Goal: Ask a question

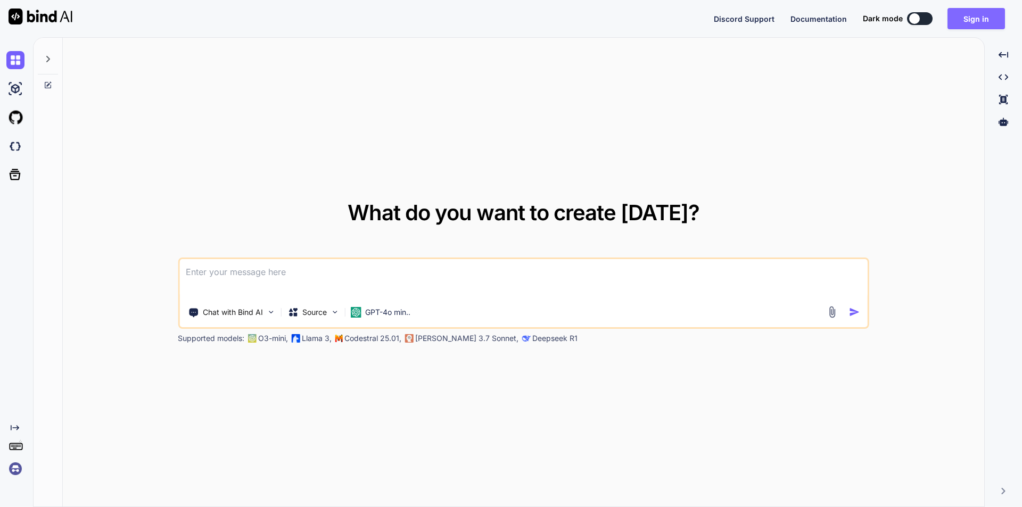
click at [976, 17] on button "Sign in" at bounding box center [977, 18] width 58 height 21
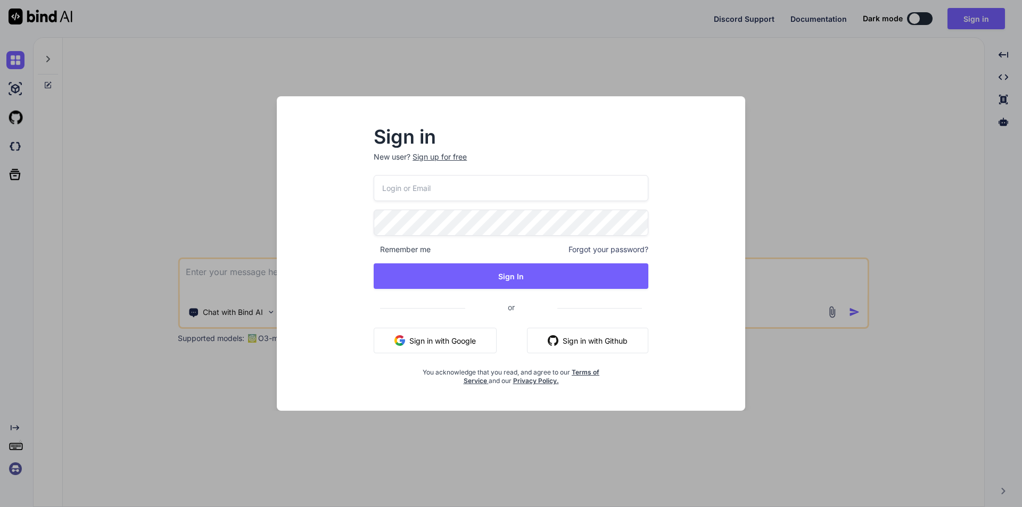
click at [480, 181] on input "email" at bounding box center [511, 188] width 275 height 26
type input "[EMAIL_ADDRESS][DOMAIN_NAME]"
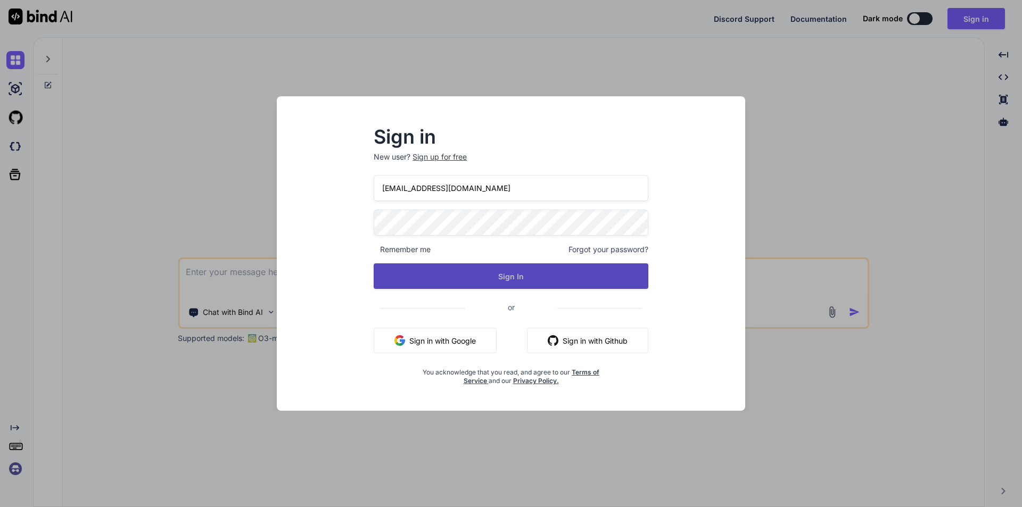
click at [499, 276] on button "Sign In" at bounding box center [511, 277] width 275 height 26
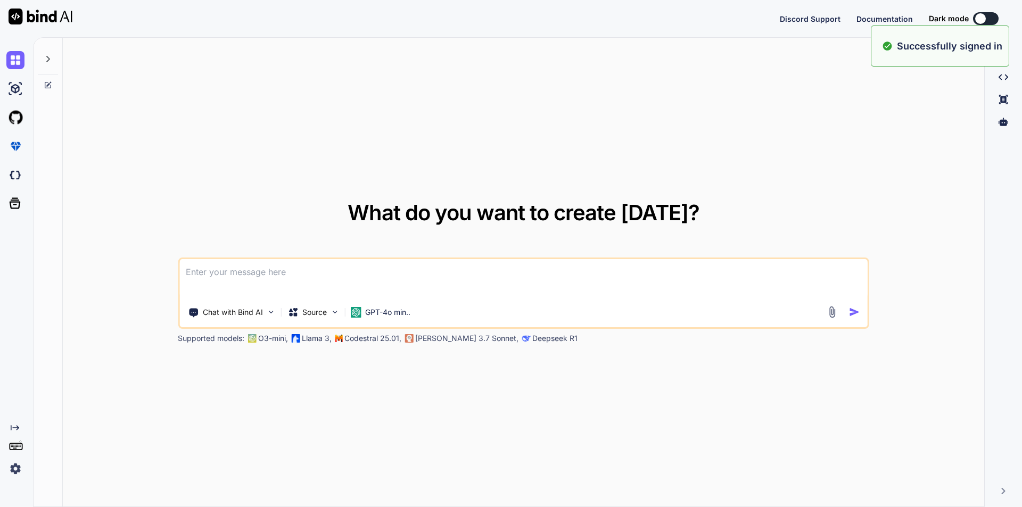
type textarea "x"
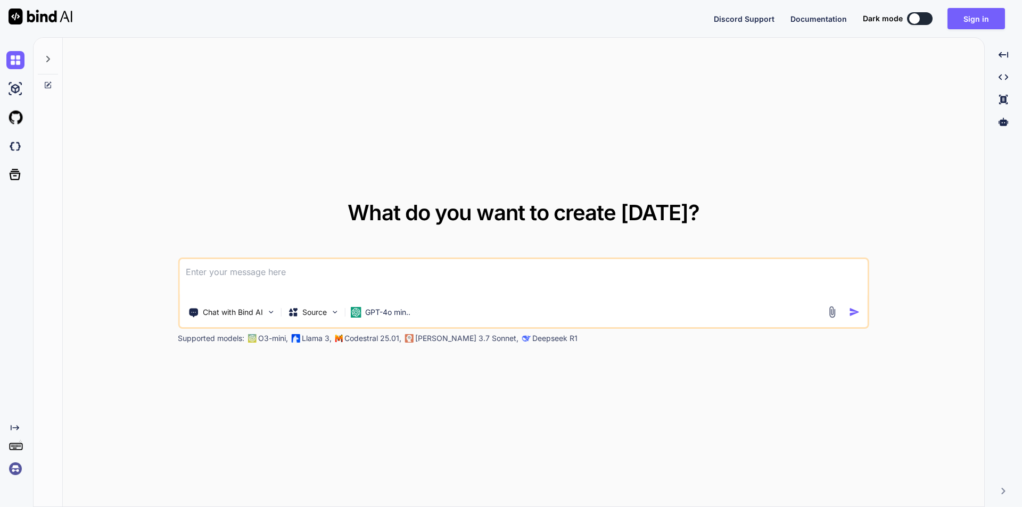
click at [381, 276] on textarea at bounding box center [523, 278] width 688 height 39
click at [978, 15] on button "Sign in" at bounding box center [977, 18] width 58 height 21
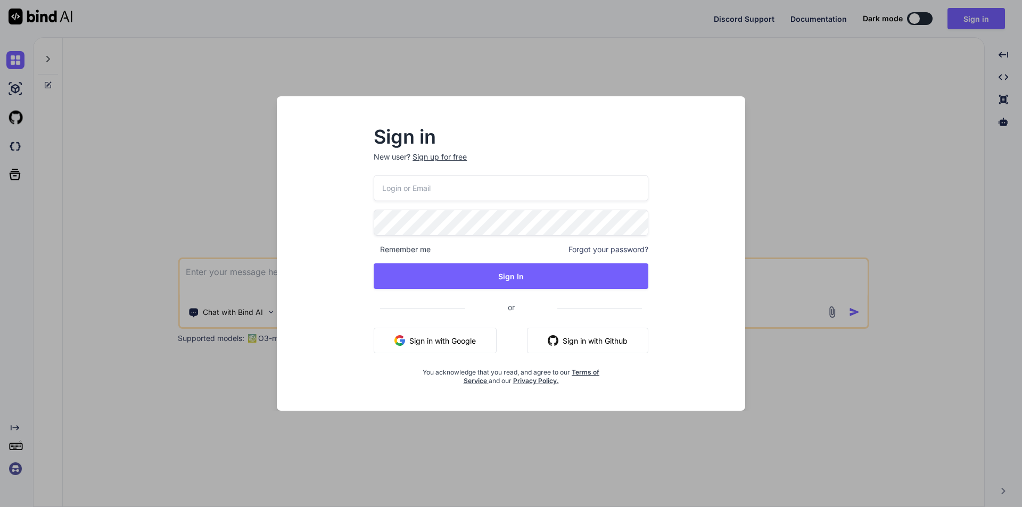
click at [395, 180] on input "email" at bounding box center [511, 188] width 275 height 26
type input "[EMAIL_ADDRESS][DOMAIN_NAME]"
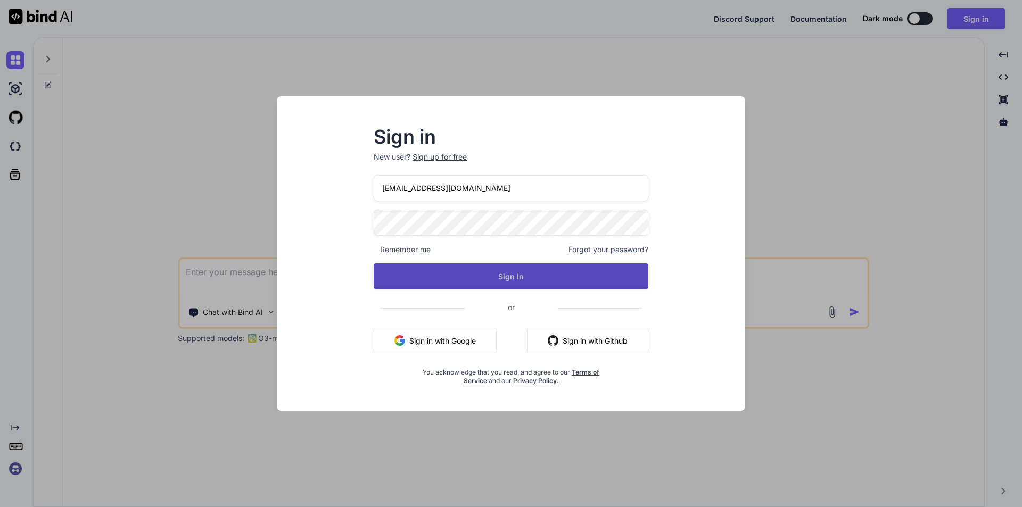
click at [507, 268] on button "Sign In" at bounding box center [511, 277] width 275 height 26
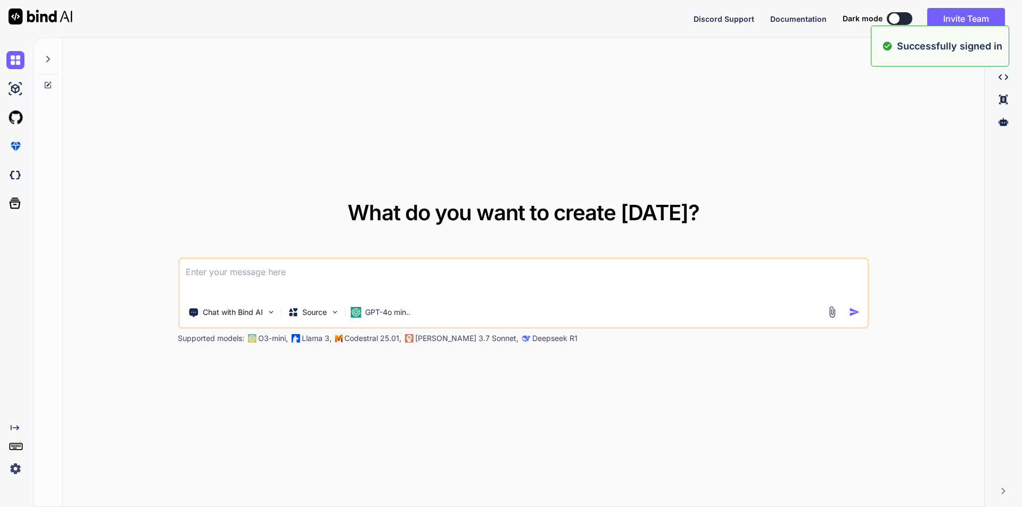
click at [239, 278] on textarea at bounding box center [523, 278] width 688 height 39
type textarea "x"
type textarea "w"
type textarea "x"
type textarea "we"
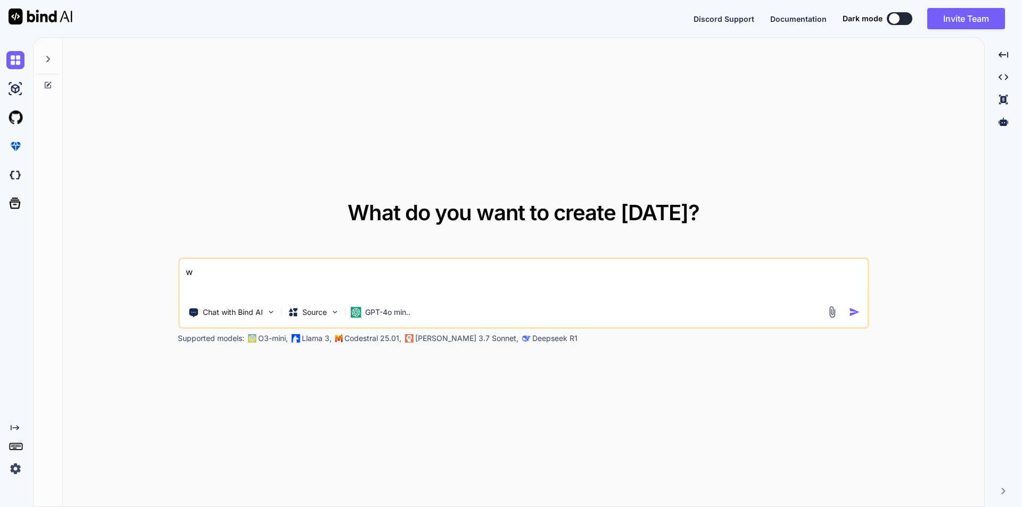
type textarea "x"
type textarea "we"
type textarea "x"
type textarea "we n"
type textarea "x"
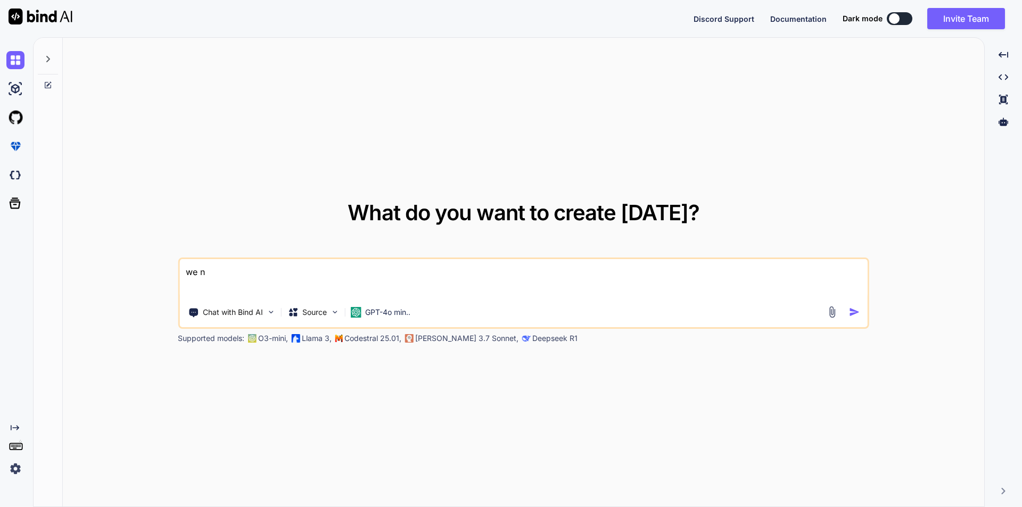
type textarea "we ne"
type textarea "x"
type textarea "we nee"
type textarea "x"
type textarea "we need"
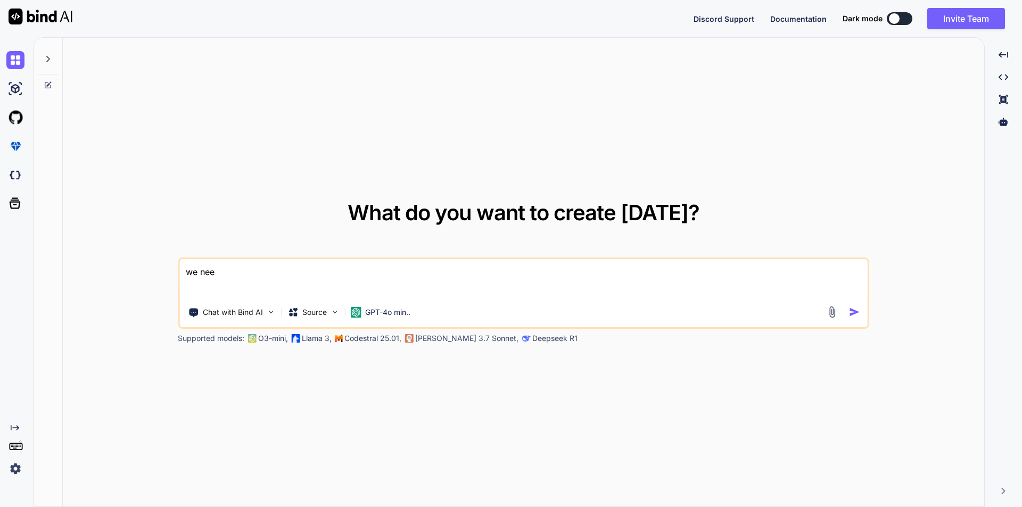
type textarea "x"
type textarea "we need"
type textarea "x"
type textarea "we need t"
type textarea "x"
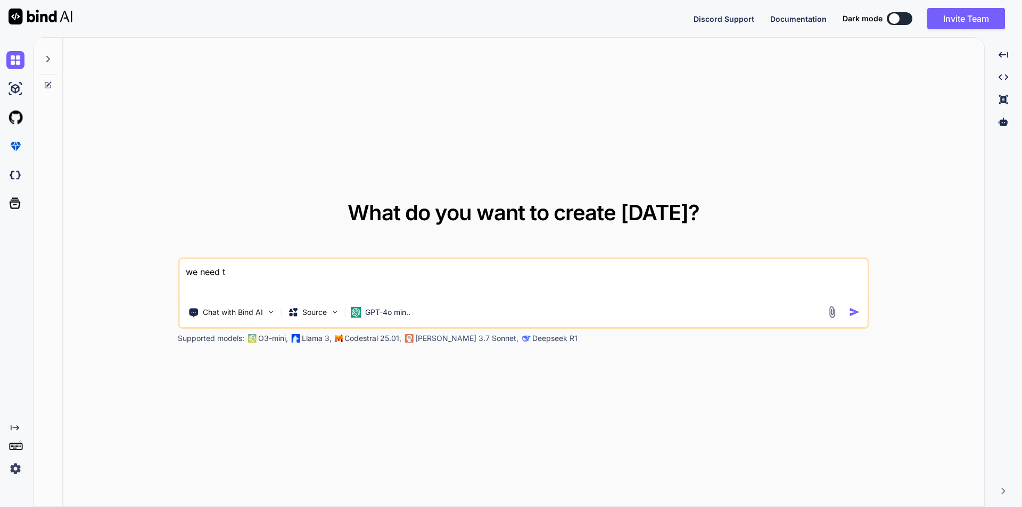
type textarea "we need to"
type textarea "x"
type textarea "we need to"
type textarea "x"
type textarea "we need to g"
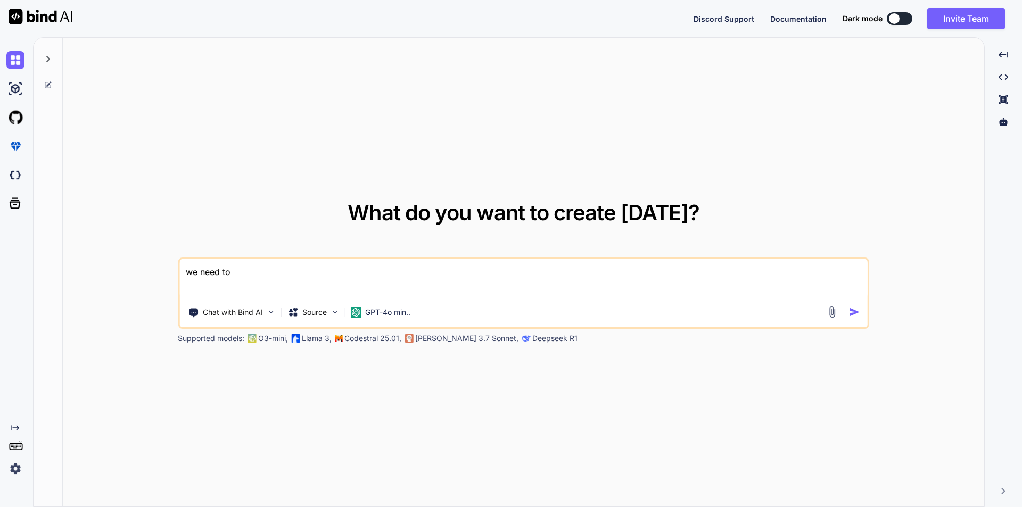
type textarea "x"
type textarea "we need to ge"
type textarea "x"
type textarea "we need to get"
type textarea "x"
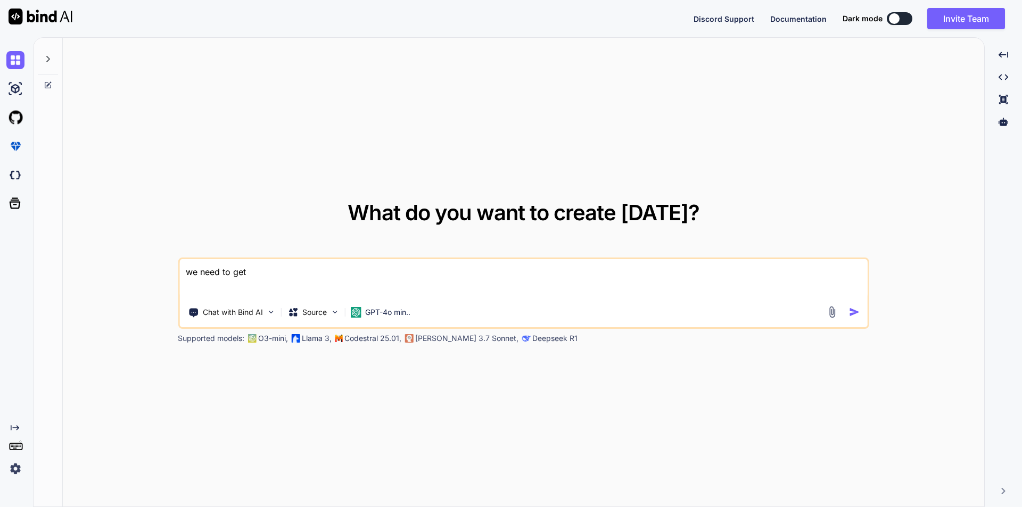
type textarea "we need to get"
type textarea "x"
type textarea "we need to get t"
type textarea "x"
type textarea "we need to get te"
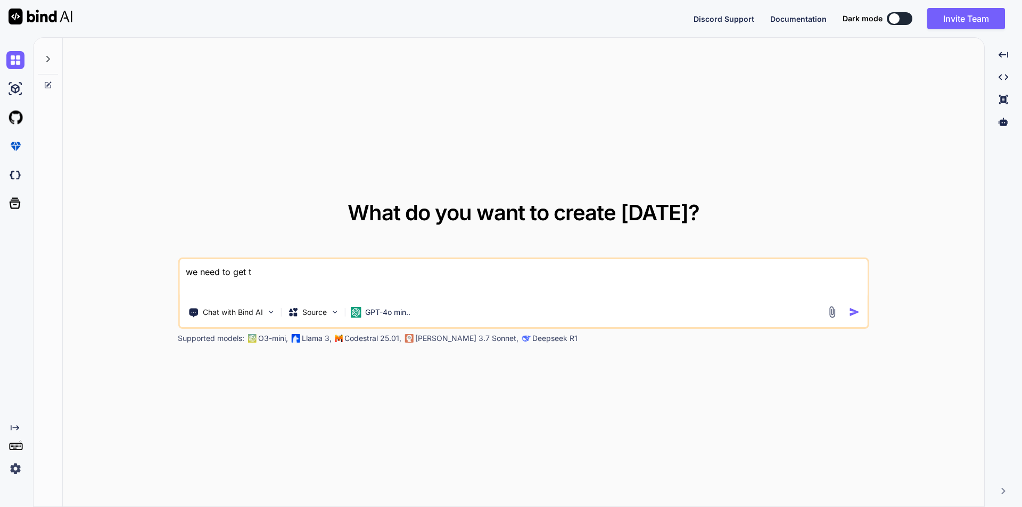
type textarea "x"
type textarea "we need to get t"
type textarea "x"
type textarea "we need to get th"
type textarea "x"
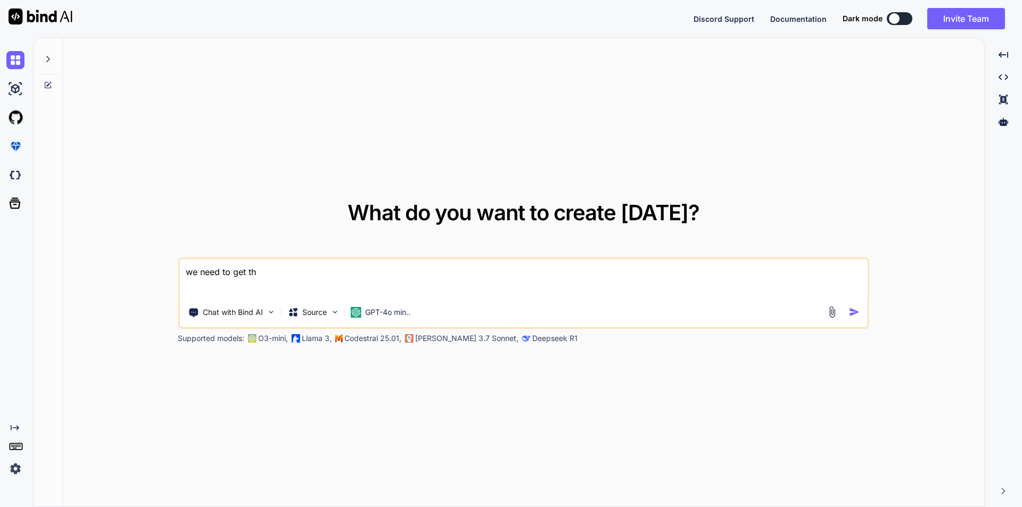
type textarea "we need to get the"
type textarea "x"
type textarea "we need to get the"
type textarea "x"
type textarea "we need to get the d"
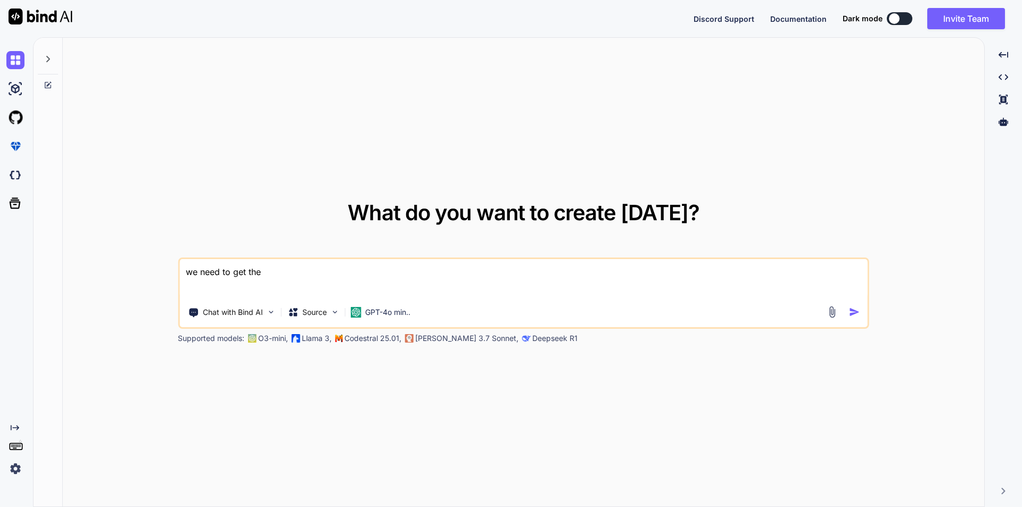
type textarea "x"
type textarea "we need to get the da"
type textarea "x"
type textarea "we need to get the dat"
type textarea "x"
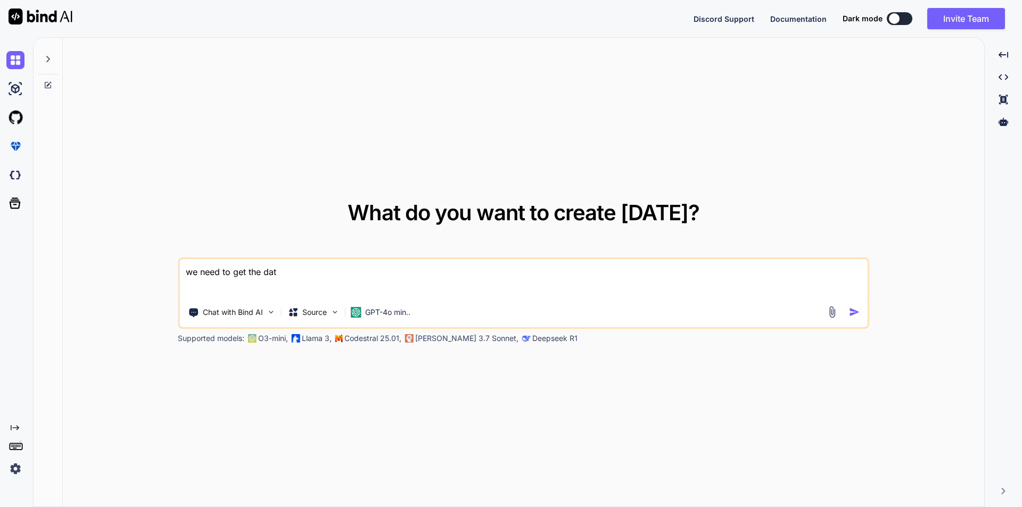
type textarea "we need to get the data"
type textarea "x"
type textarea "we need to get the dataa"
type textarea "x"
type textarea "we need to get the data"
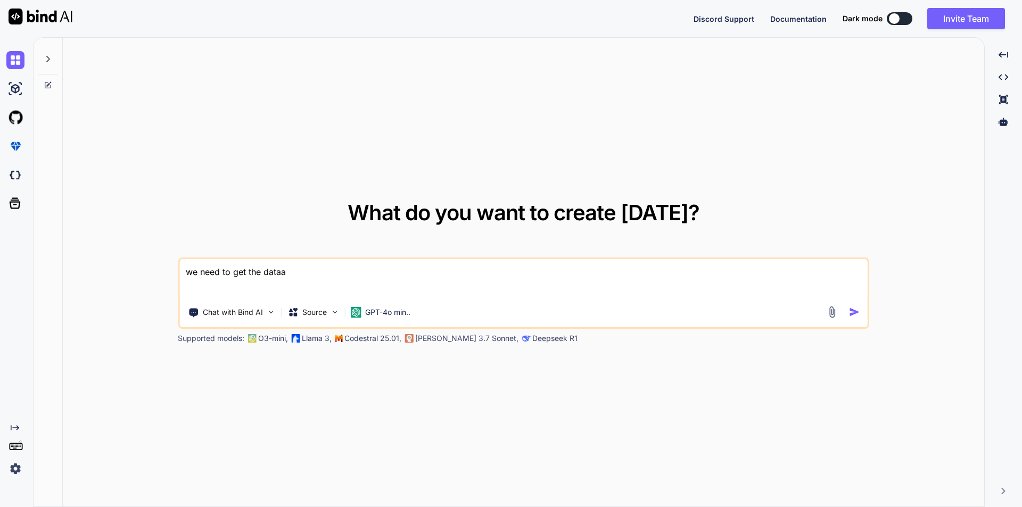
type textarea "x"
type textarea "we need to get the datab"
type textarea "x"
type textarea "we need to get the databa"
type textarea "x"
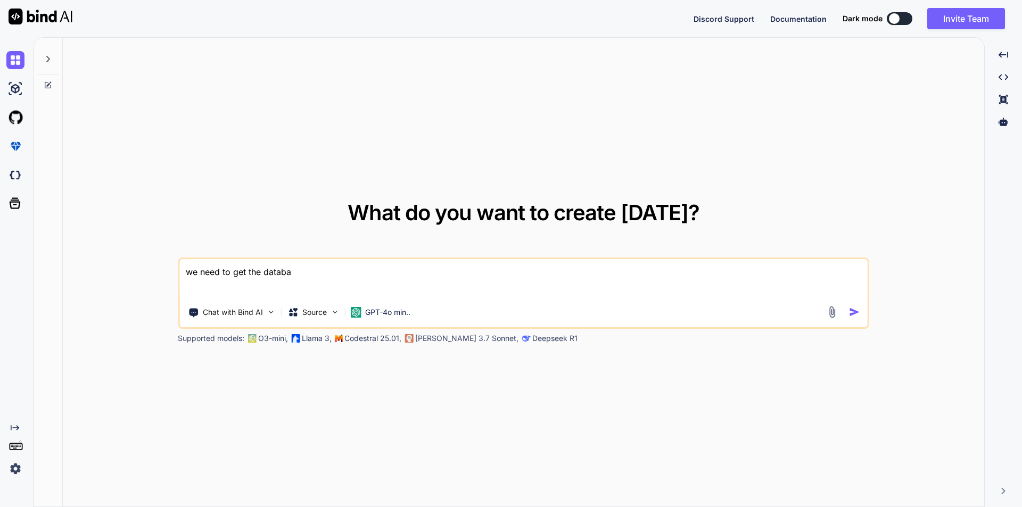
type textarea "we need to get the databas"
type textarea "x"
type textarea "we need to get the database"
type textarea "x"
type textarea "we need to get the database"
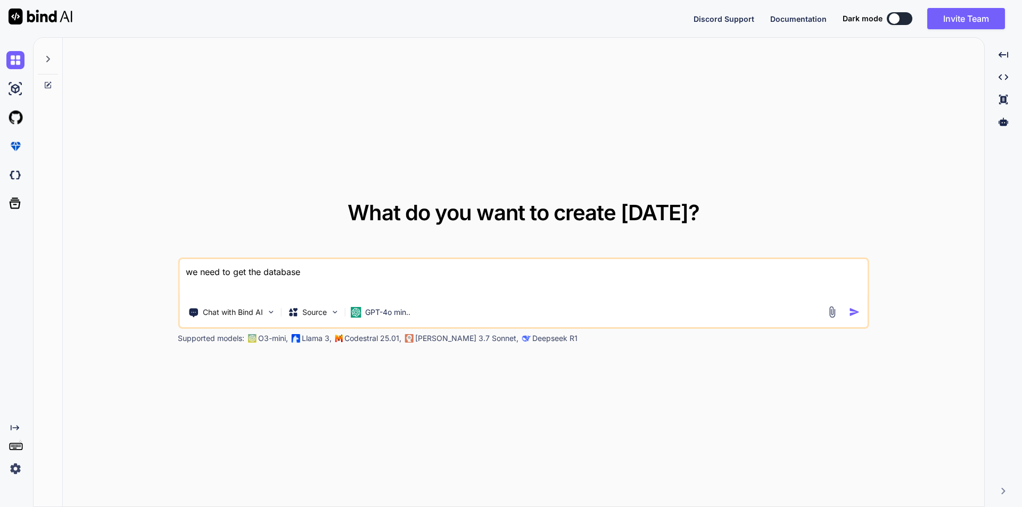
type textarea "x"
type textarea "we need to get the database c"
type textarea "x"
type textarea "we need to get the database cr"
type textarea "x"
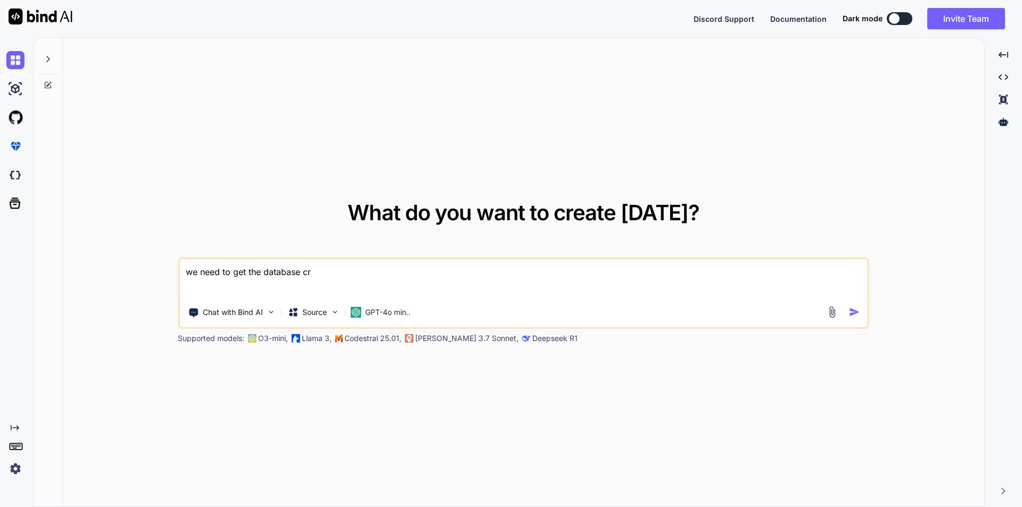
type textarea "we need to get the database cre"
type textarea "x"
type textarea "we need to get the database cred"
type textarea "x"
type textarea "we need to get the database crede"
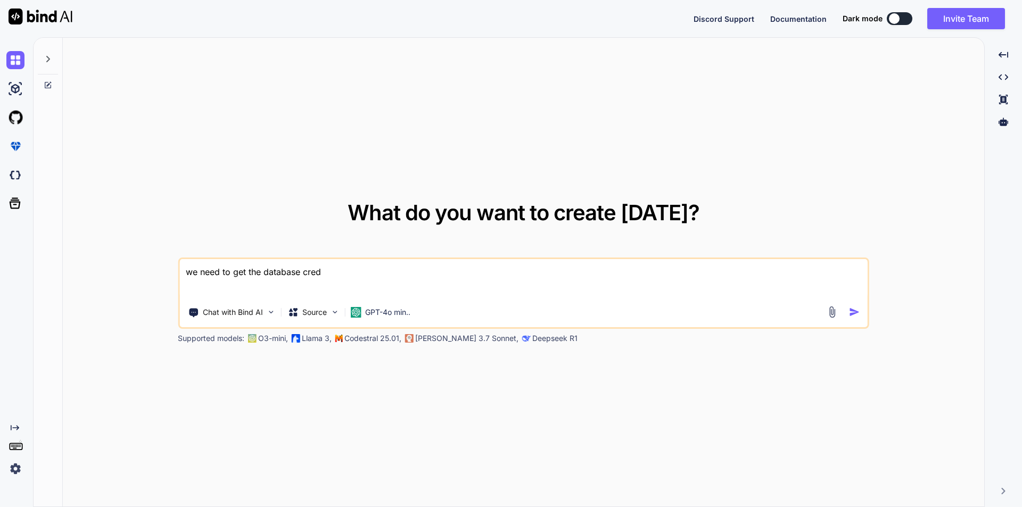
type textarea "x"
type textarea "we need to get the database creden"
type textarea "x"
type textarea "we need to get the database credent"
type textarea "x"
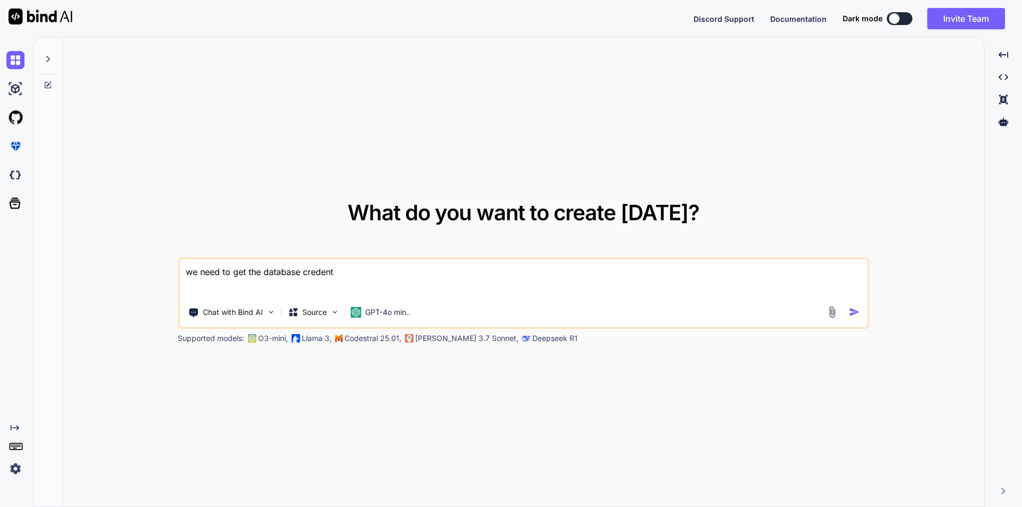
type textarea "we need to get the database credenti"
type textarea "x"
type textarea "we need to get the database credentia"
type textarea "x"
type textarea "we need to get the database credential"
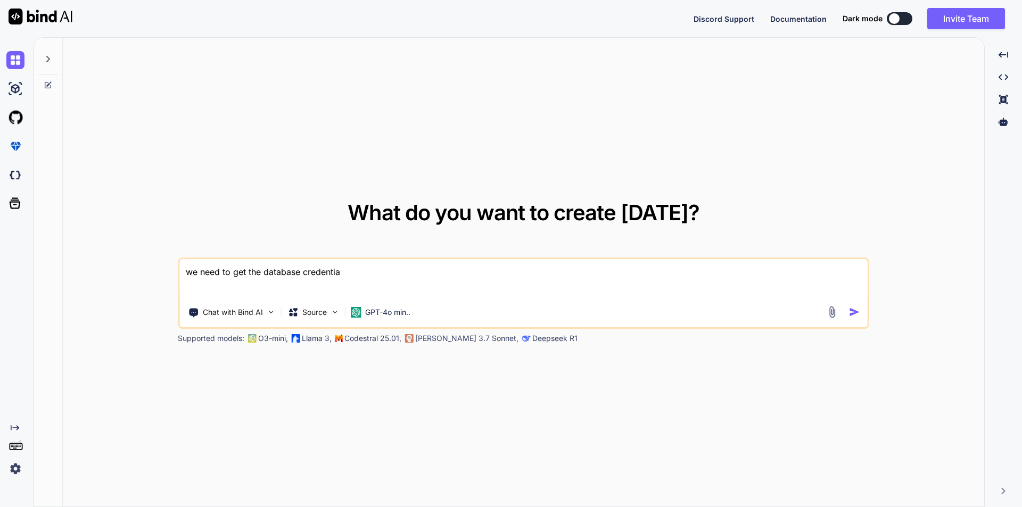
type textarea "x"
type textarea "we need to get the database credentials"
type textarea "x"
type textarea "we need to get the database credentials"
type textarea "x"
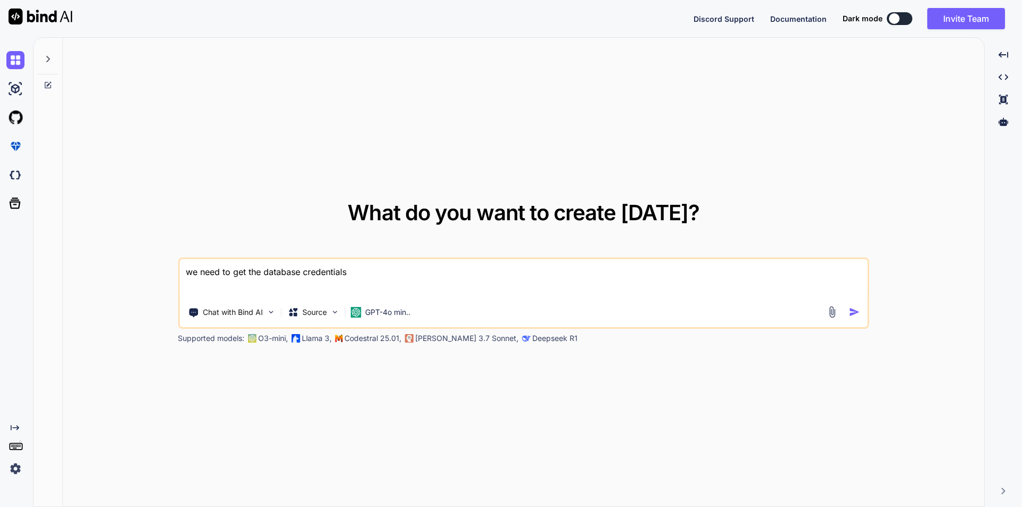
type textarea "we need to get the database credentials"
type textarea "x"
type textarea "we need to get the database credential"
type textarea "x"
type textarea "we need to get the database credentia"
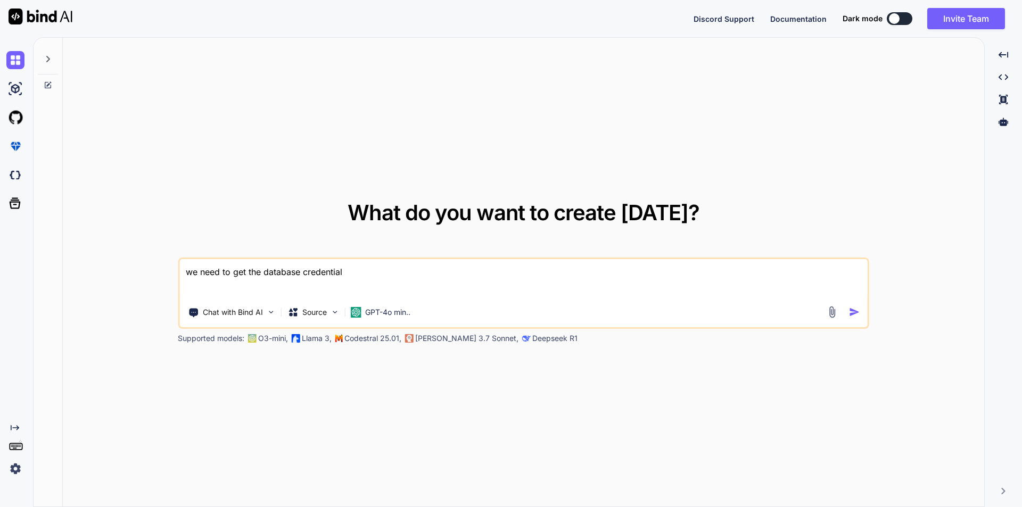
type textarea "x"
type textarea "we need to get the database credenti"
type textarea "x"
type textarea "we need to get the database credent"
type textarea "x"
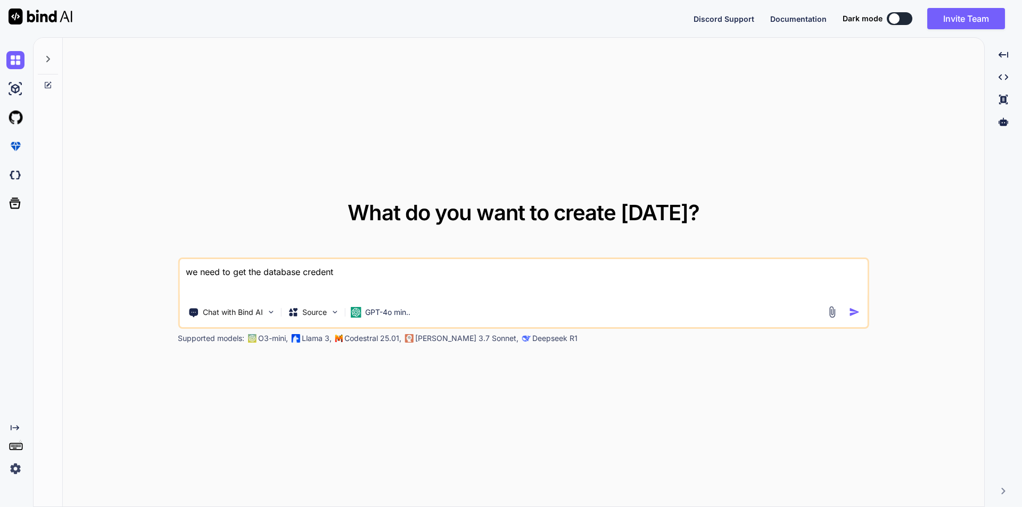
type textarea "we need to get the database creden"
type textarea "x"
type textarea "we need to get the database crede"
type textarea "x"
type textarea "we need to get the database cred"
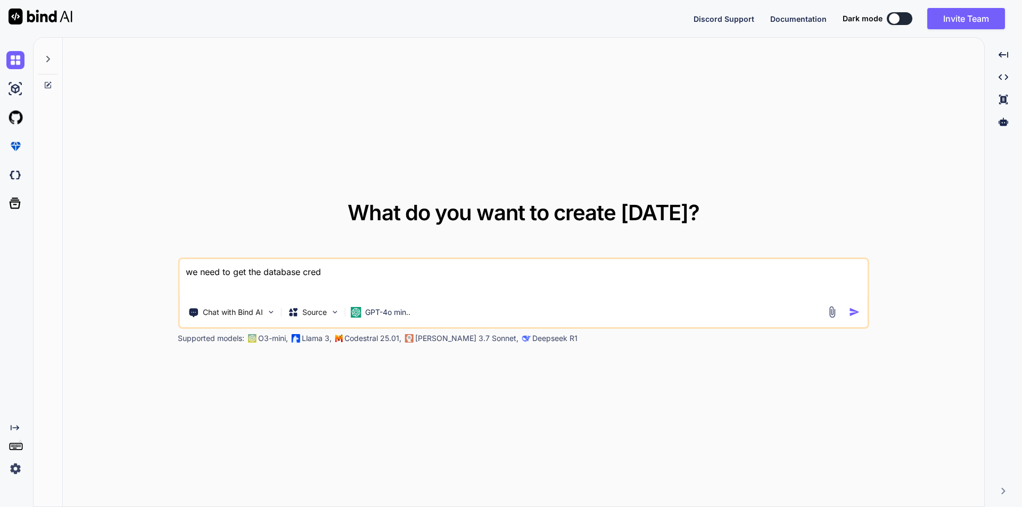
type textarea "x"
type textarea "we need to get the database cre"
type textarea "x"
type textarea "we need to get the database cr"
type textarea "x"
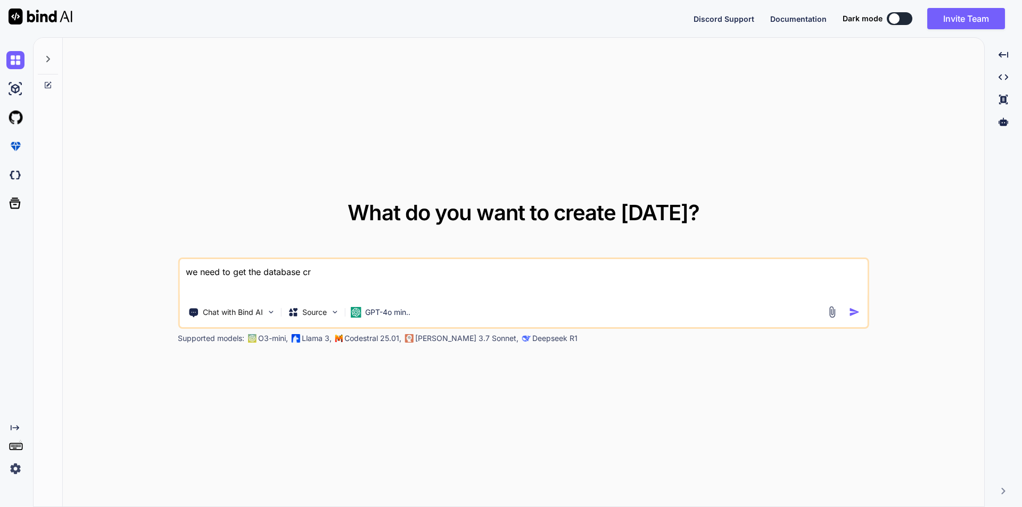
type textarea "we need to get the database c"
type textarea "x"
type textarea "we need to get the database"
type textarea "x"
type textarea "we need to get the database"
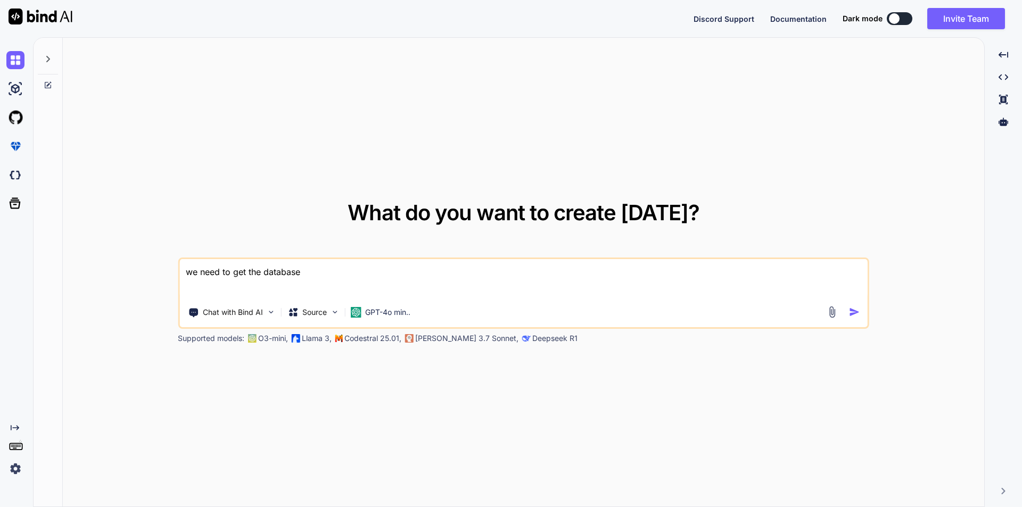
type textarea "x"
type textarea "we need to get the databas"
type textarea "x"
type textarea "we need to get the databa"
type textarea "x"
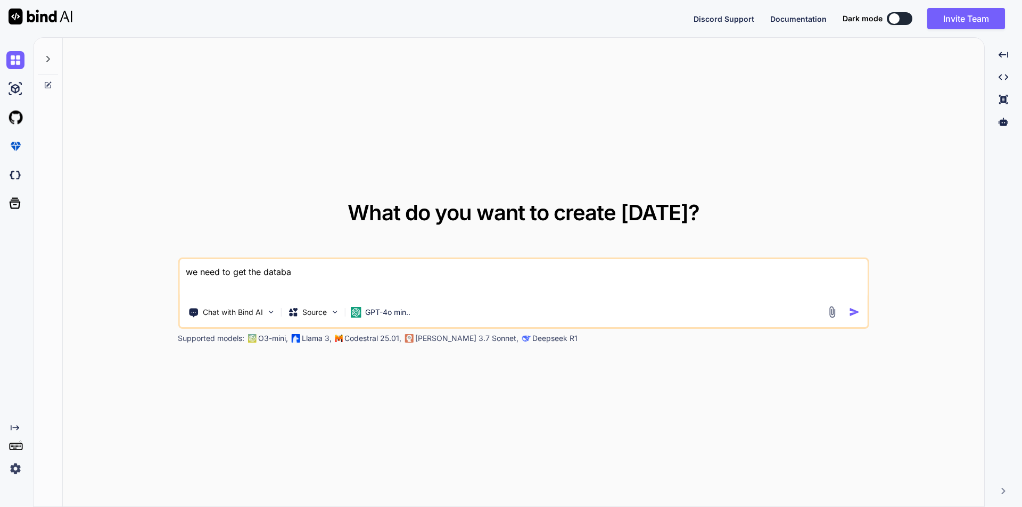
type textarea "we need to get the datab"
type textarea "x"
type textarea "we need to get the data"
type textarea "x"
type textarea "we need to get the dat"
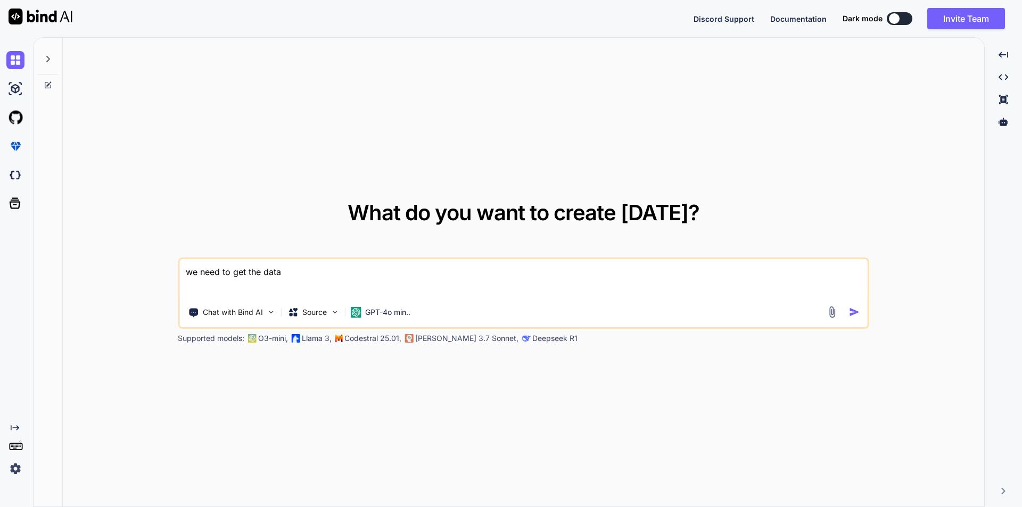
type textarea "x"
type textarea "we need to get the da"
type textarea "x"
type textarea "we need to get the d"
type textarea "x"
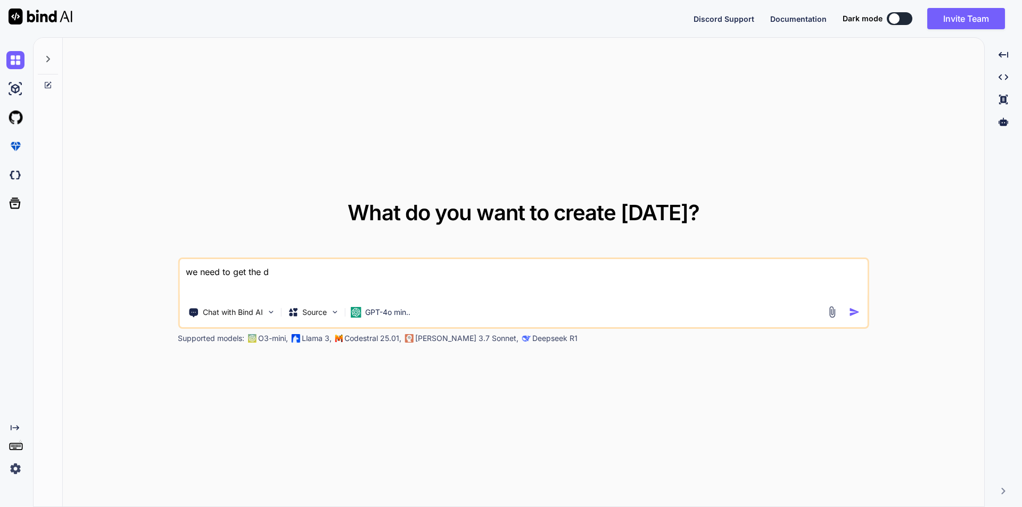
type textarea "we need to get the"
type textarea "x"
type textarea "we need to get the"
type textarea "x"
type textarea "we need to get th"
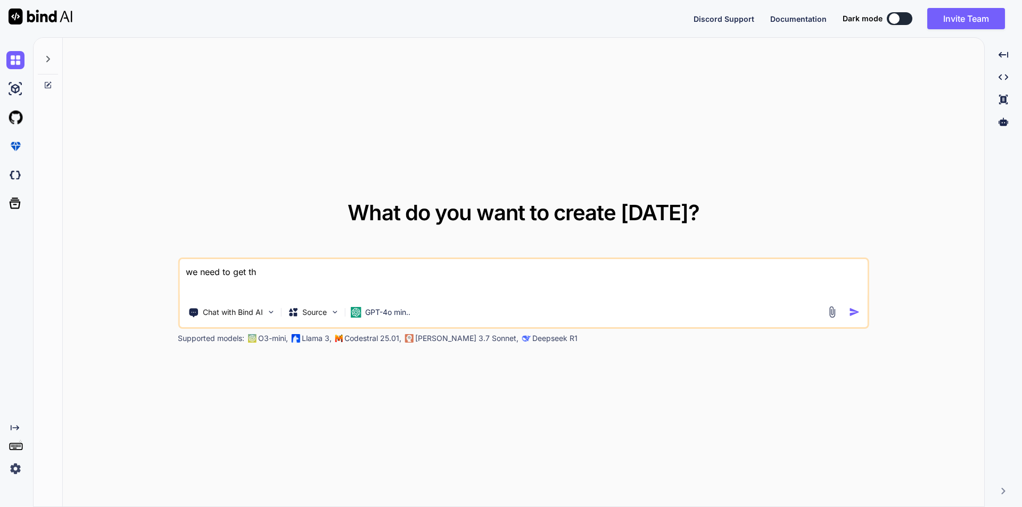
type textarea "x"
type textarea "we need to get t"
type textarea "x"
type textarea "we need to get"
type textarea "x"
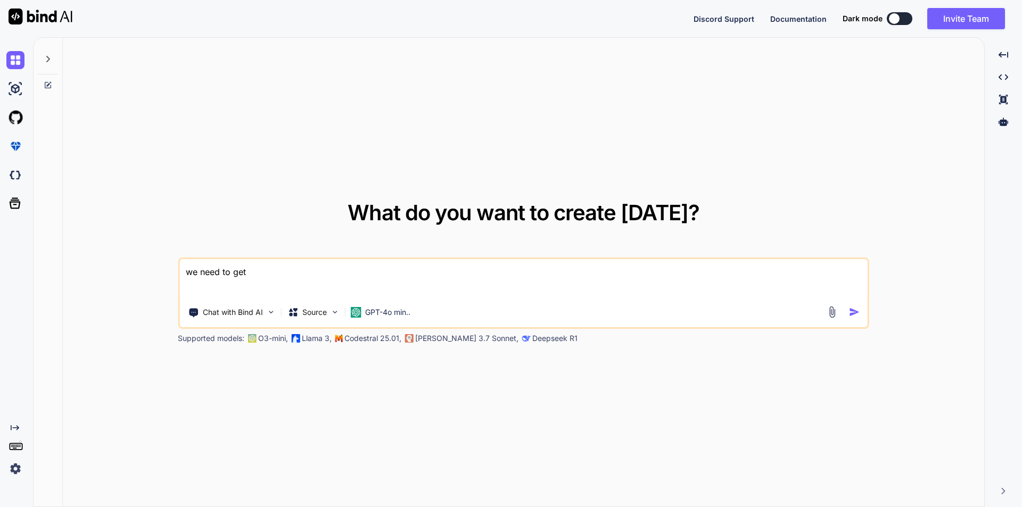
type textarea "we need to get"
type textarea "x"
type textarea "we need to ge"
type textarea "x"
type textarea "we need to g"
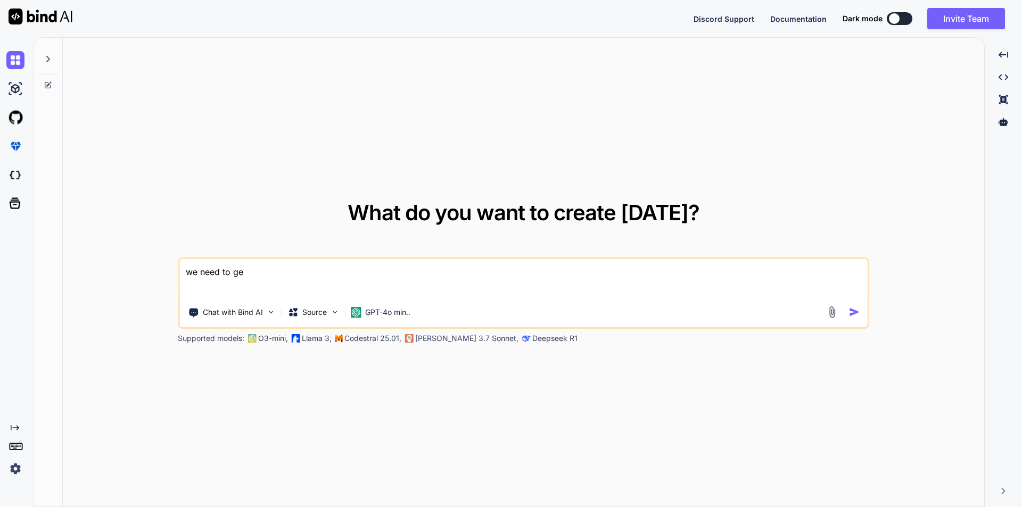
type textarea "x"
type textarea "we need to"
type textarea "x"
type textarea "we need to"
type textarea "x"
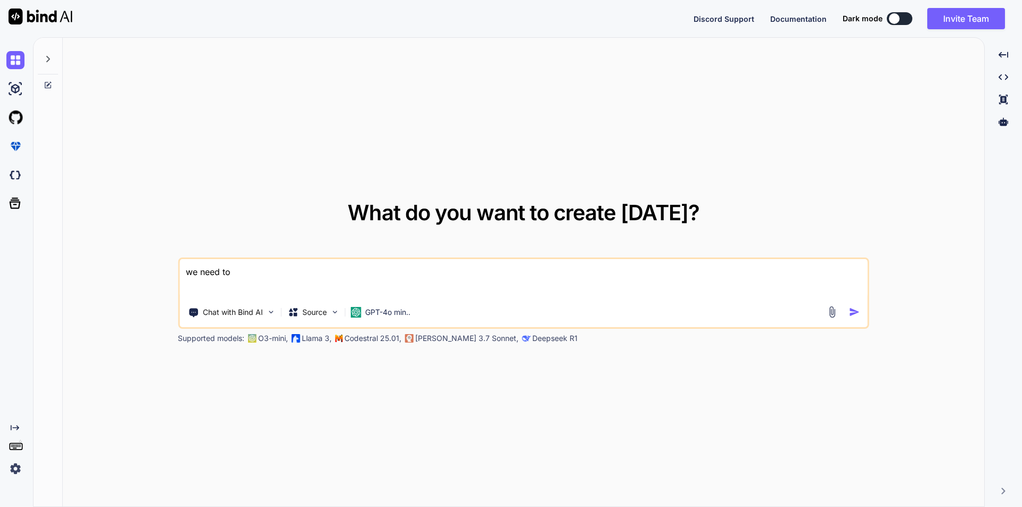
type textarea "we need t"
type textarea "x"
type textarea "we need"
type textarea "x"
type textarea "we need"
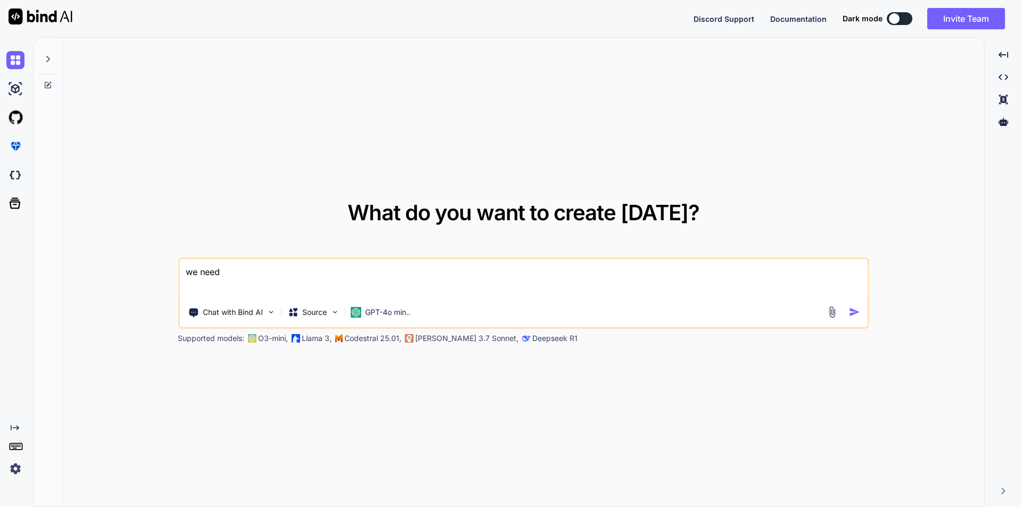
type textarea "x"
type textarea "we nee"
type textarea "x"
type textarea "we ne"
type textarea "x"
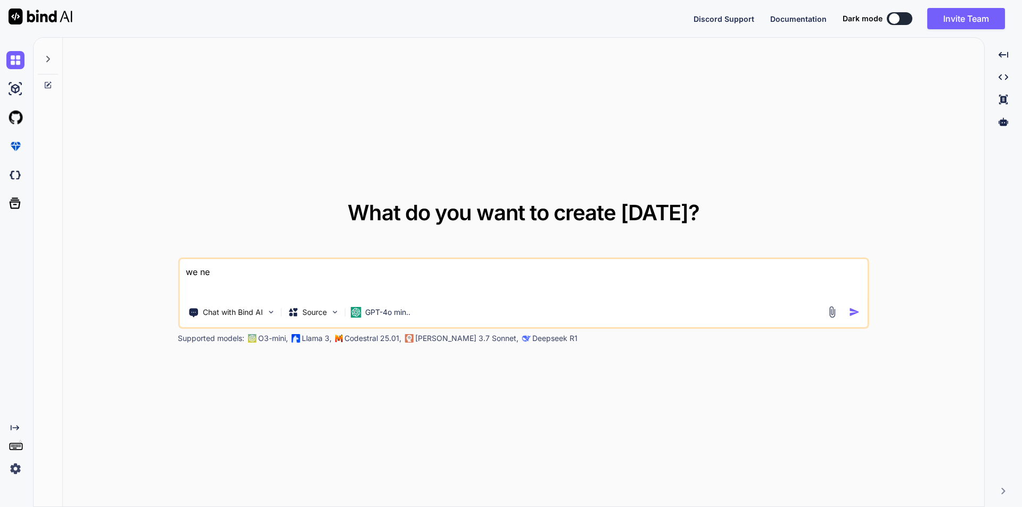
type textarea "we n"
type textarea "x"
type textarea "we"
type textarea "x"
type textarea "we"
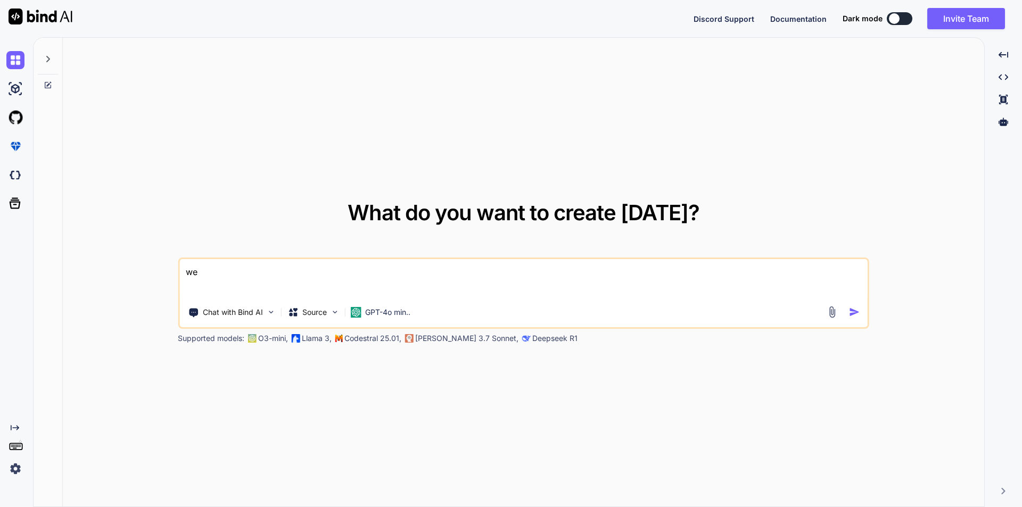
type textarea "x"
type textarea "w"
type textarea "x"
type textarea "w"
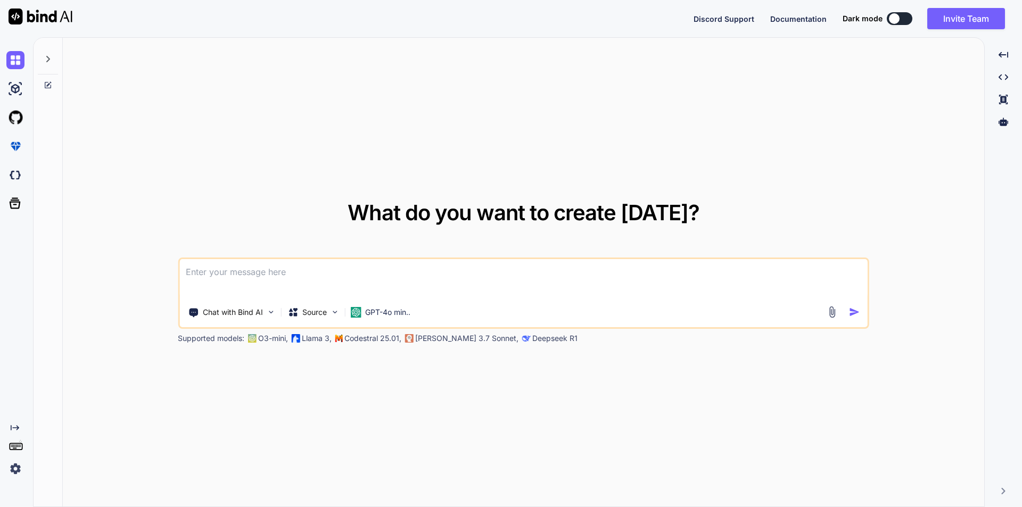
type textarea "x"
type textarea "wh"
type textarea "x"
type textarea "whe"
type textarea "x"
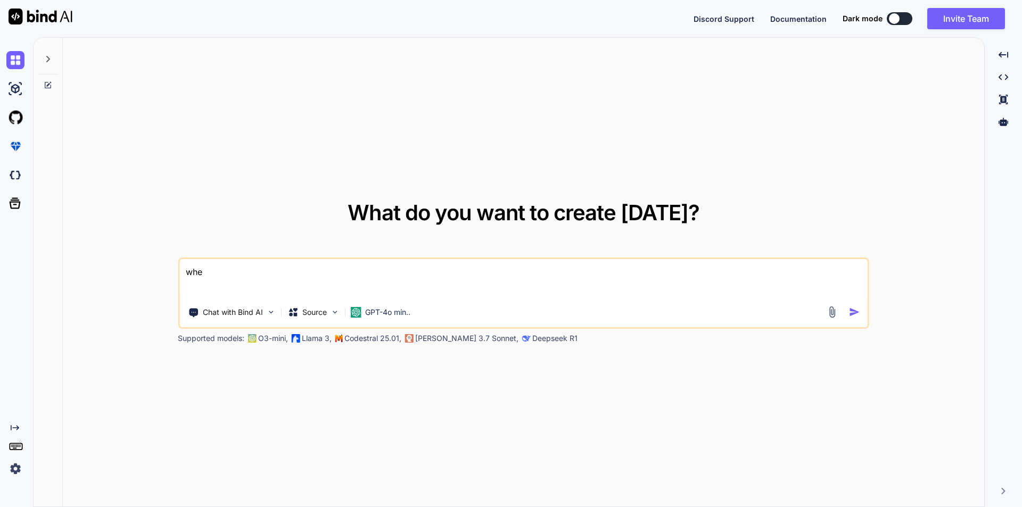
type textarea "wher"
type textarea "x"
type textarea "where"
type textarea "x"
type textarea "where"
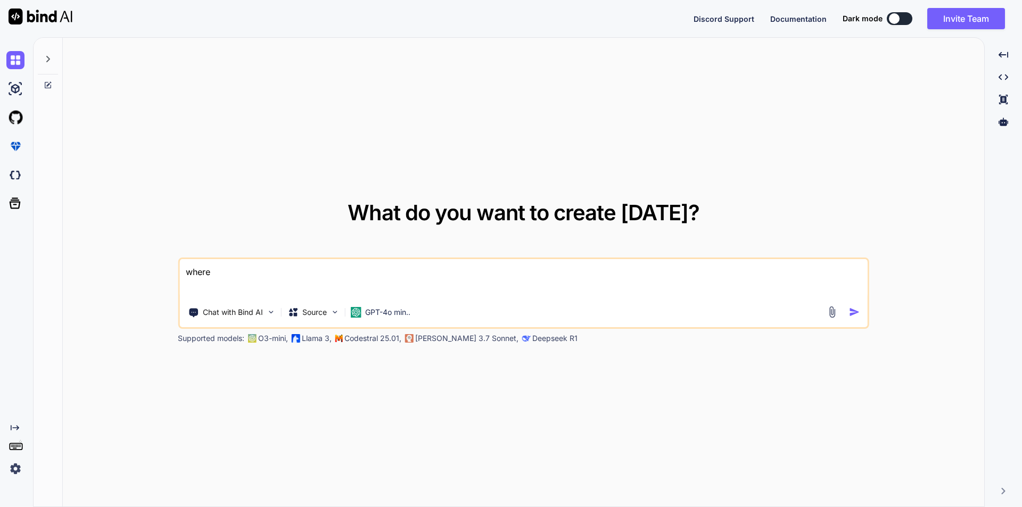
type textarea "x"
type textarea "where w"
type textarea "x"
type textarea "where we"
type textarea "x"
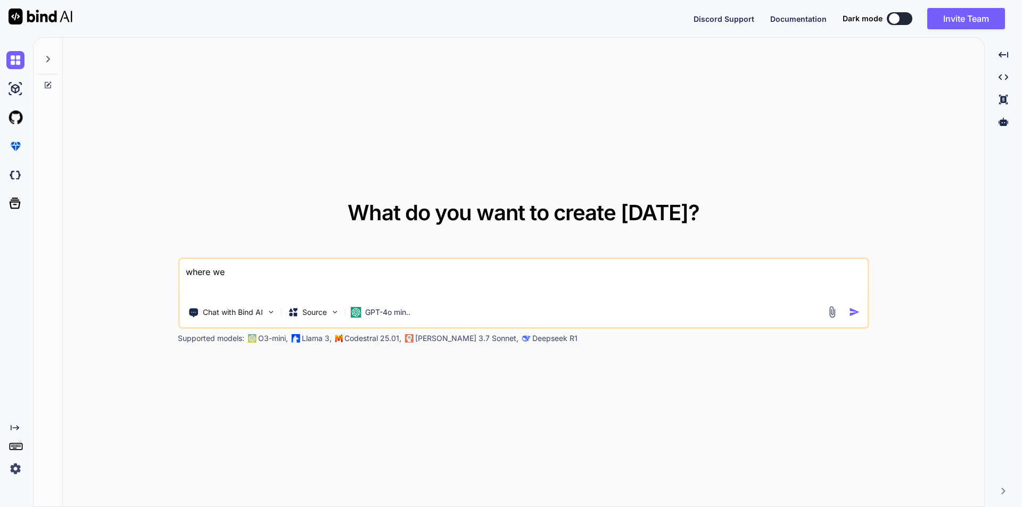
type textarea "where we"
type textarea "x"
type textarea "where we n"
type textarea "x"
type textarea "where we ne"
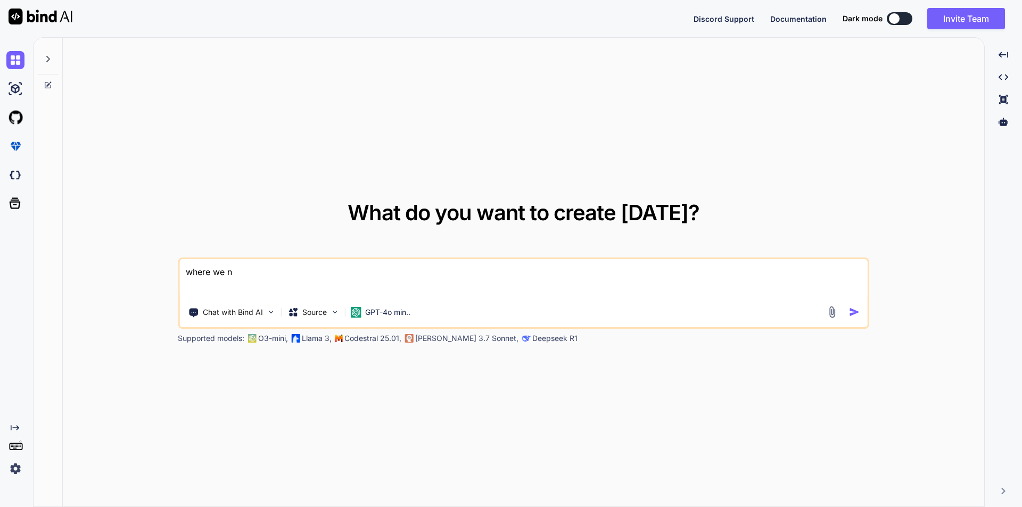
type textarea "x"
type textarea "where we nee"
type textarea "x"
type textarea "where we need"
type textarea "x"
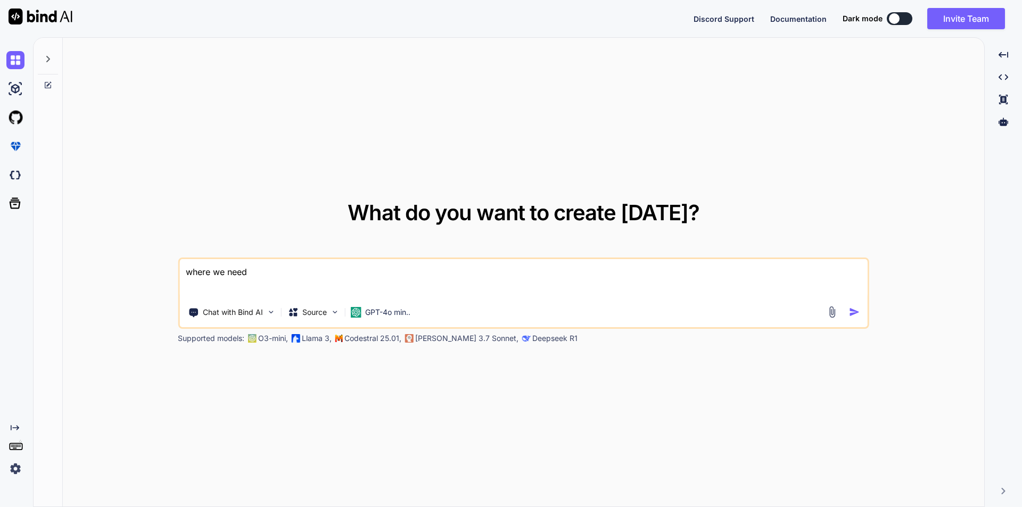
type textarea "where we need"
type textarea "x"
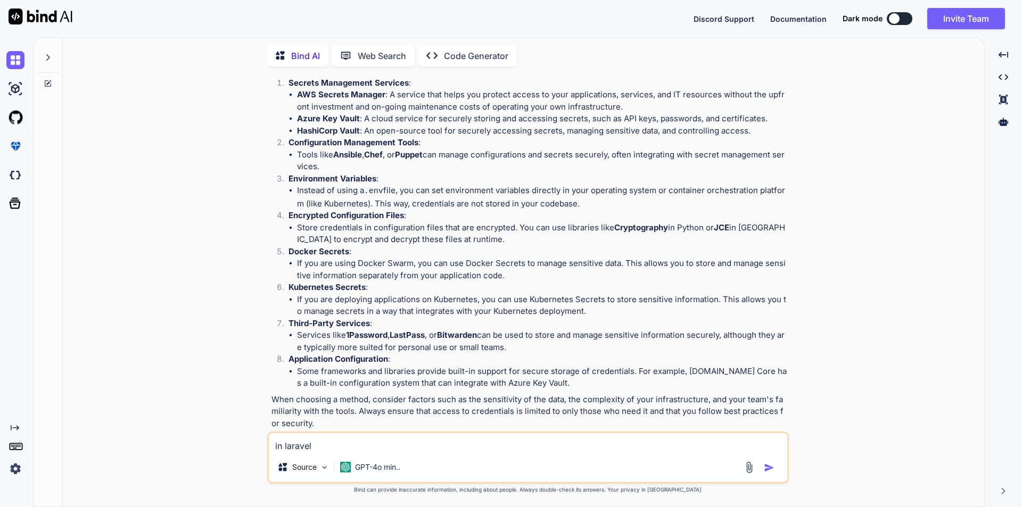
scroll to position [105, 0]
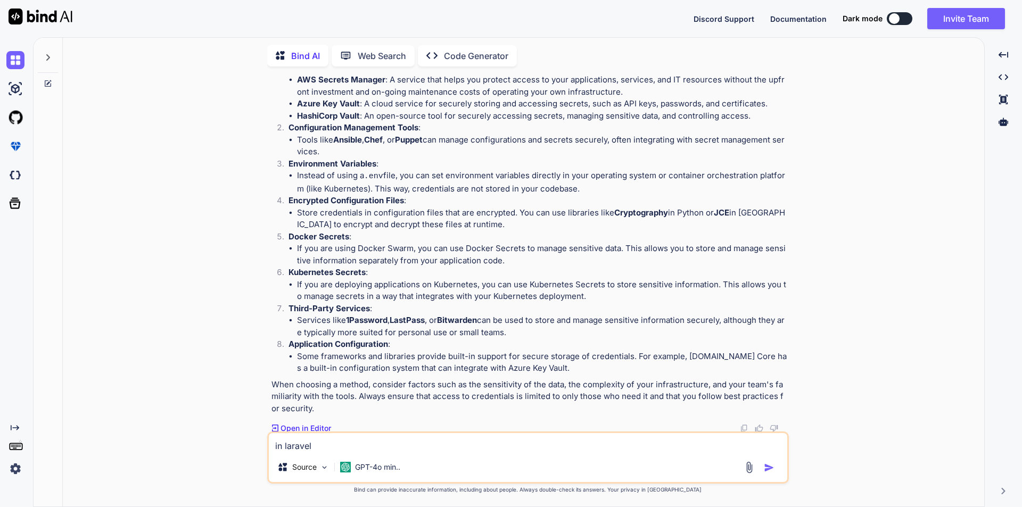
click at [332, 444] on textarea "in laravel" at bounding box center [528, 442] width 519 height 19
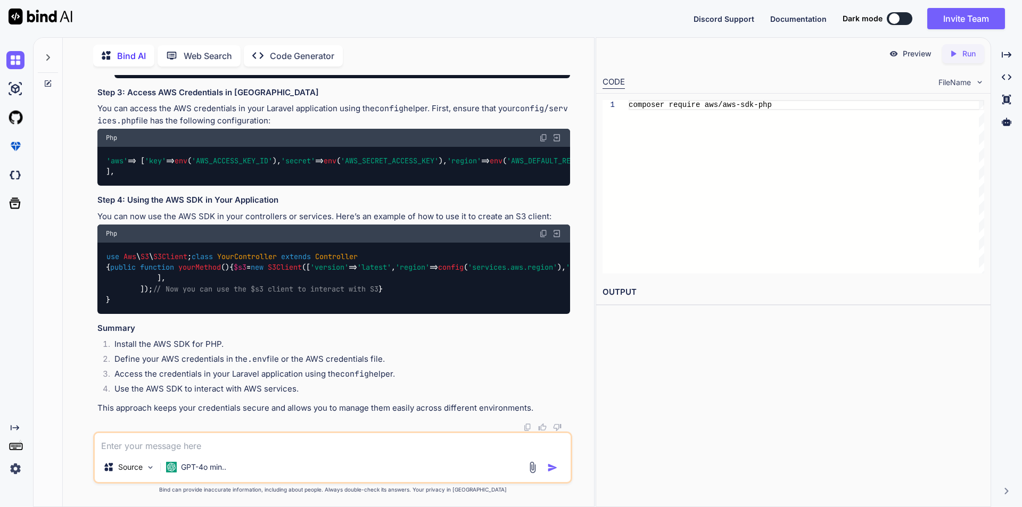
scroll to position [1064, 0]
click at [170, 445] on textarea at bounding box center [333, 442] width 476 height 19
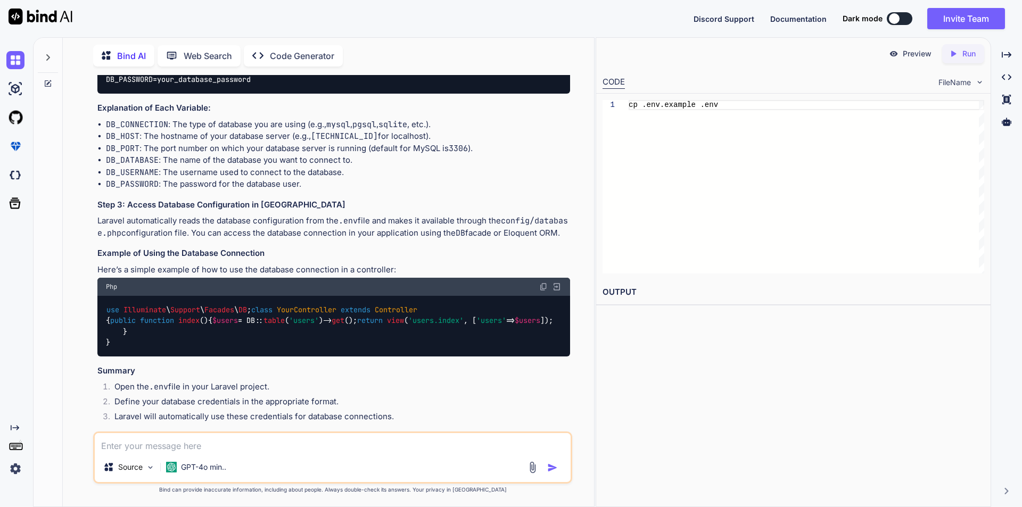
scroll to position [1512, 0]
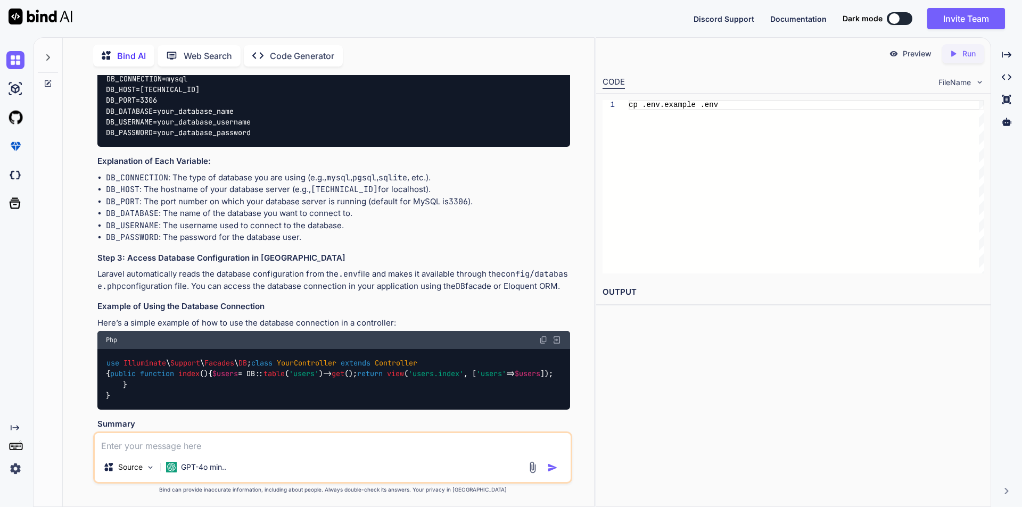
click at [161, 441] on textarea at bounding box center [333, 442] width 476 height 19
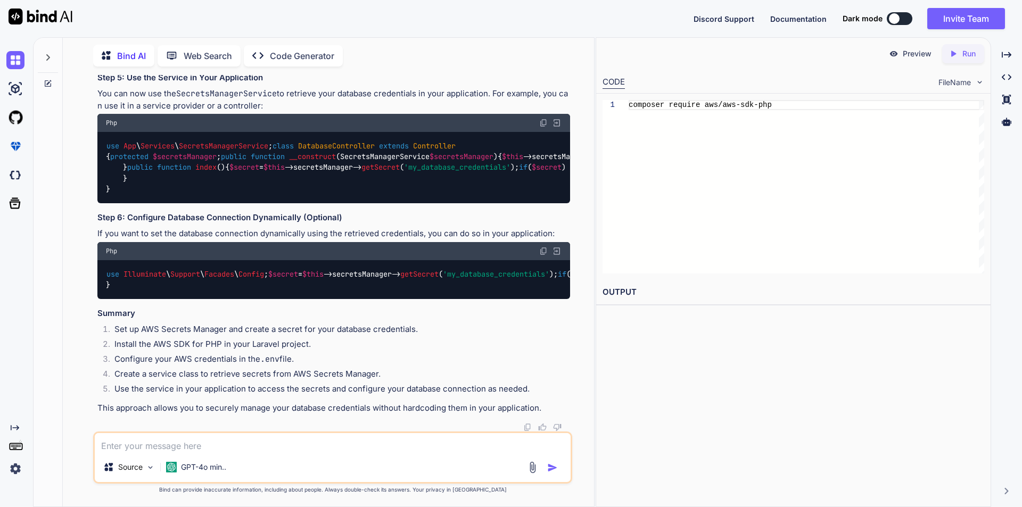
scroll to position [3370, 0]
click at [262, 445] on textarea at bounding box center [333, 442] width 476 height 19
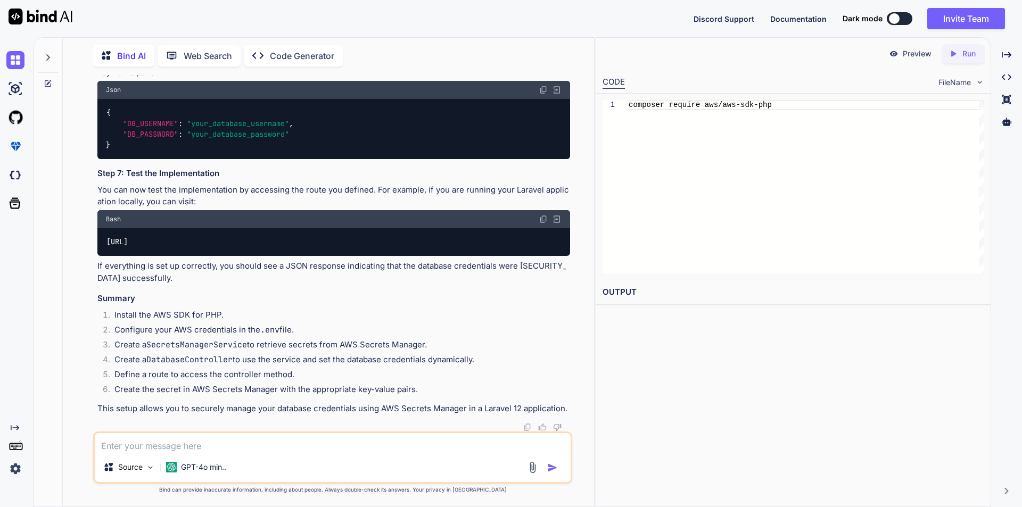
scroll to position [4996, 0]
click at [227, 437] on textarea at bounding box center [333, 442] width 476 height 19
click at [222, 446] on textarea "in database.php file how we get the database credentials" at bounding box center [333, 442] width 476 height 19
click at [226, 445] on textarea "in database.php file how we get the database credentials" at bounding box center [333, 442] width 476 height 19
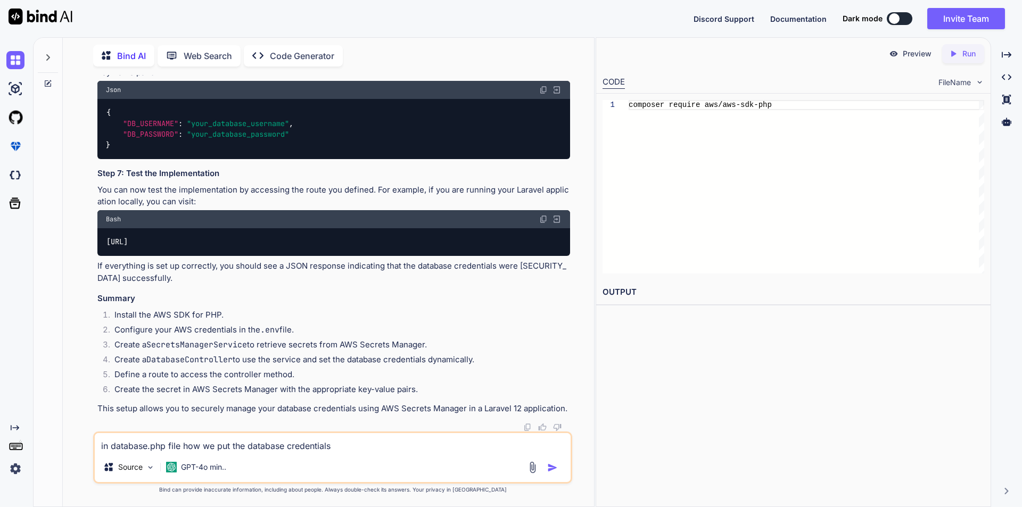
click at [346, 447] on textarea "in database.php file how we put the database credentials" at bounding box center [333, 442] width 476 height 19
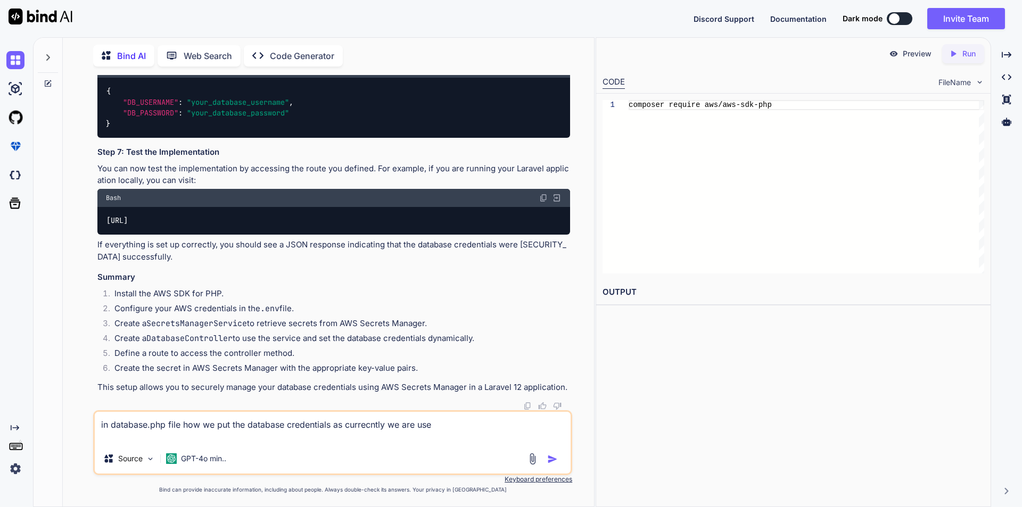
click at [201, 438] on textarea "in database.php file how we put the database credentials as currecntly we are u…" at bounding box center [333, 428] width 476 height 32
paste textarea "'connections' => [ 'sqlite' => [ 'driver' => 'sqlite', 'url' => env('DB_URL'), …"
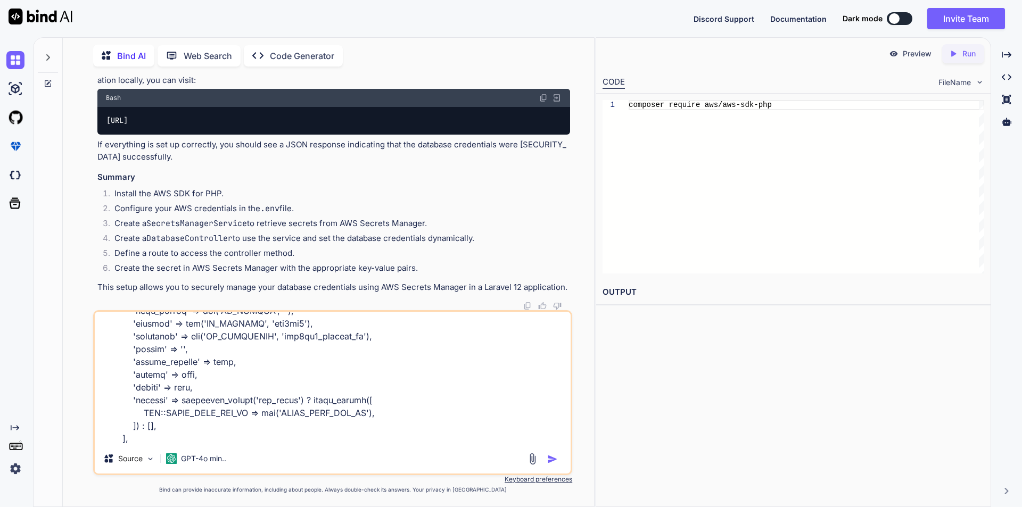
click at [550, 463] on img "button" at bounding box center [552, 459] width 11 height 11
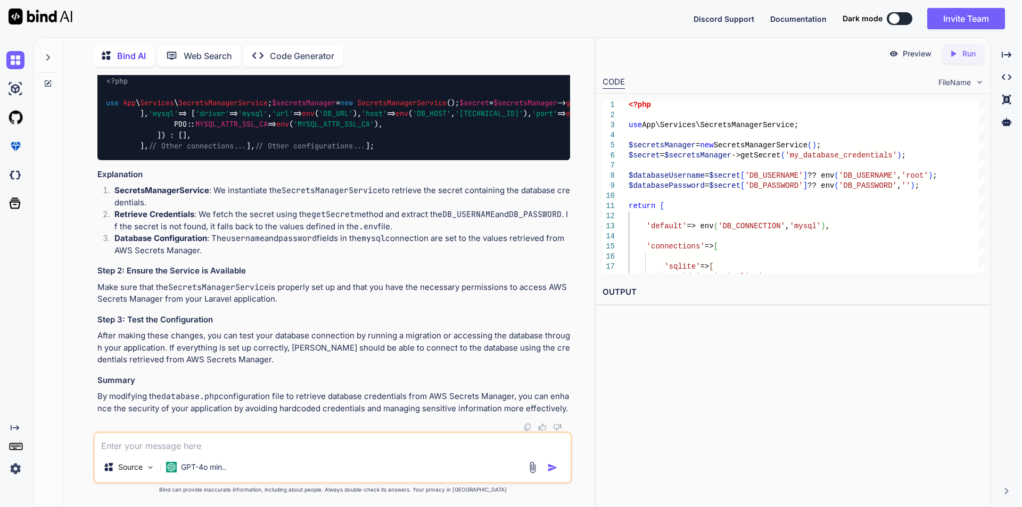
scroll to position [6295, 0]
click at [178, 449] on textarea at bounding box center [333, 442] width 476 height 19
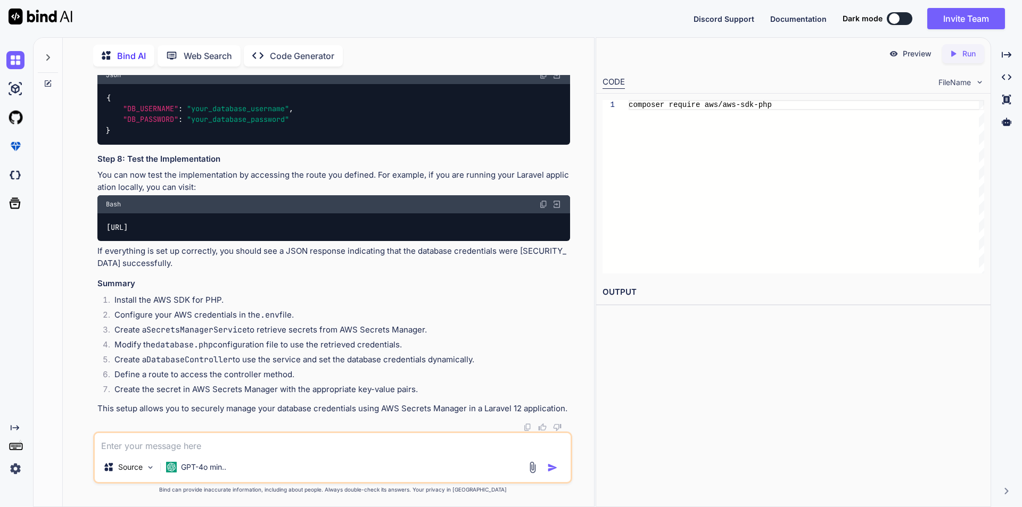
scroll to position [8758, 0]
click at [227, 445] on textarea at bounding box center [333, 442] width 476 height 19
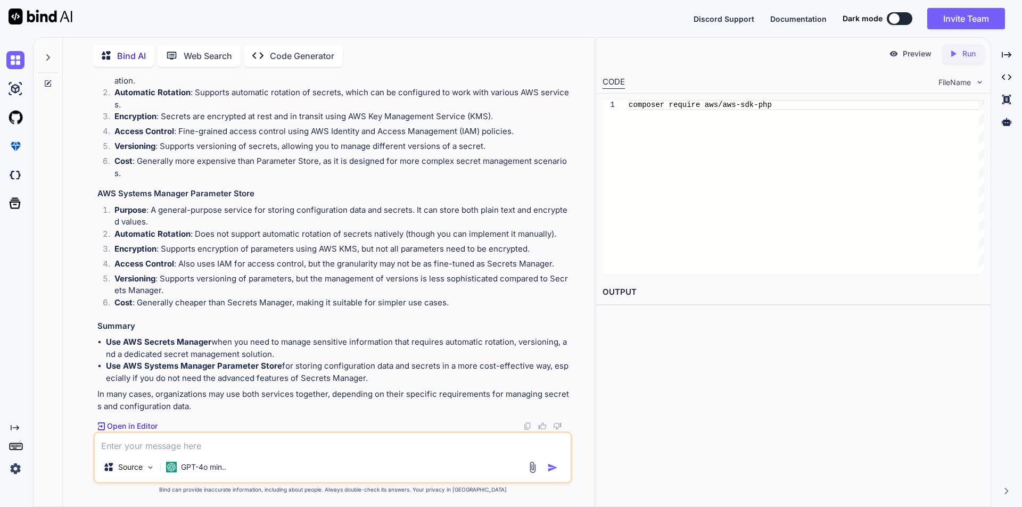
scroll to position [8326, 0]
drag, startPoint x: 99, startPoint y: 134, endPoint x: 184, endPoint y: 134, distance: 85.2
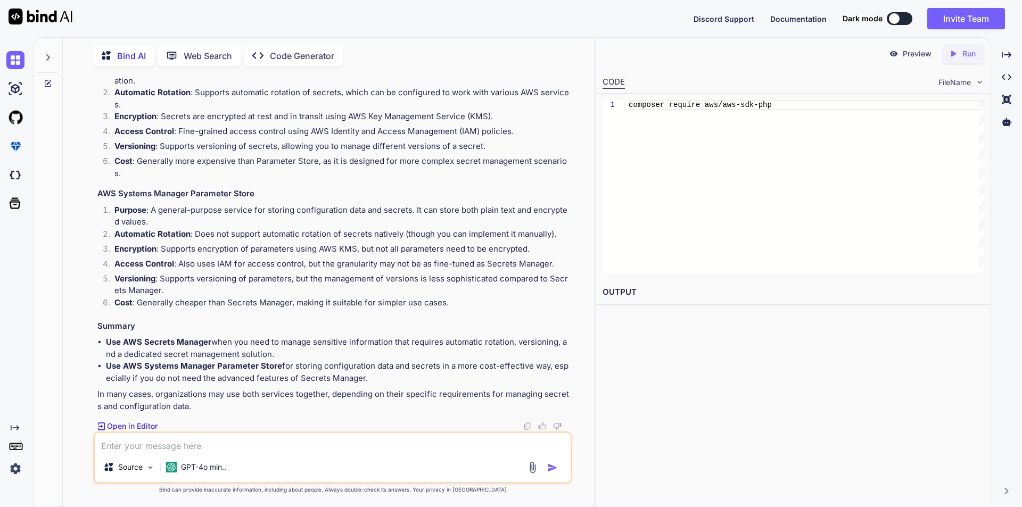
click at [184, 38] on p "AWS Secrets Manager and AWS Systems Manager Parameter Store are both services p…" at bounding box center [333, 26] width 473 height 24
copy p "AWS Secrets Manager"
click at [202, 448] on textarea at bounding box center [333, 442] width 476 height 19
paste textarea "We need a S3 Bucket to store the PDF files and images for our staging environme…"
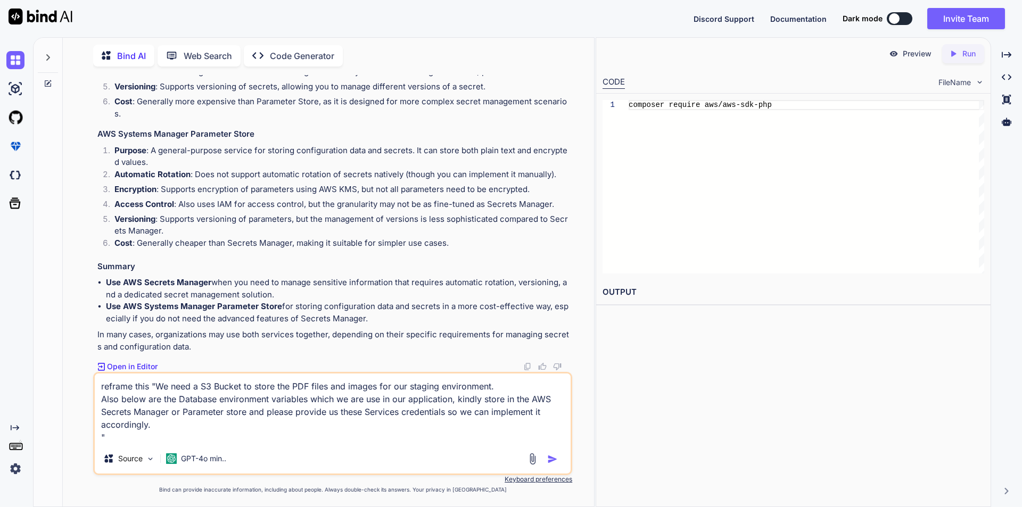
click at [552, 458] on img "button" at bounding box center [552, 459] width 11 height 11
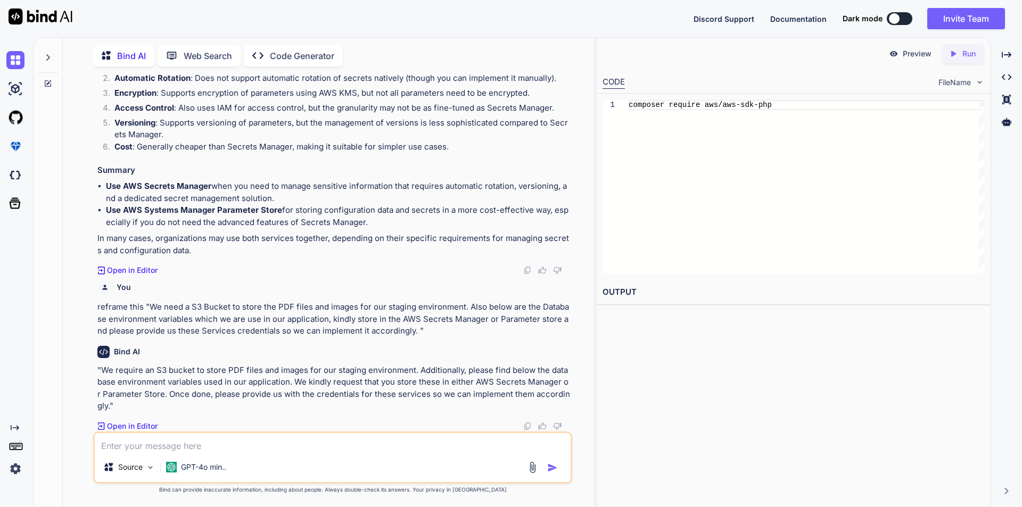
scroll to position [9388, 0]
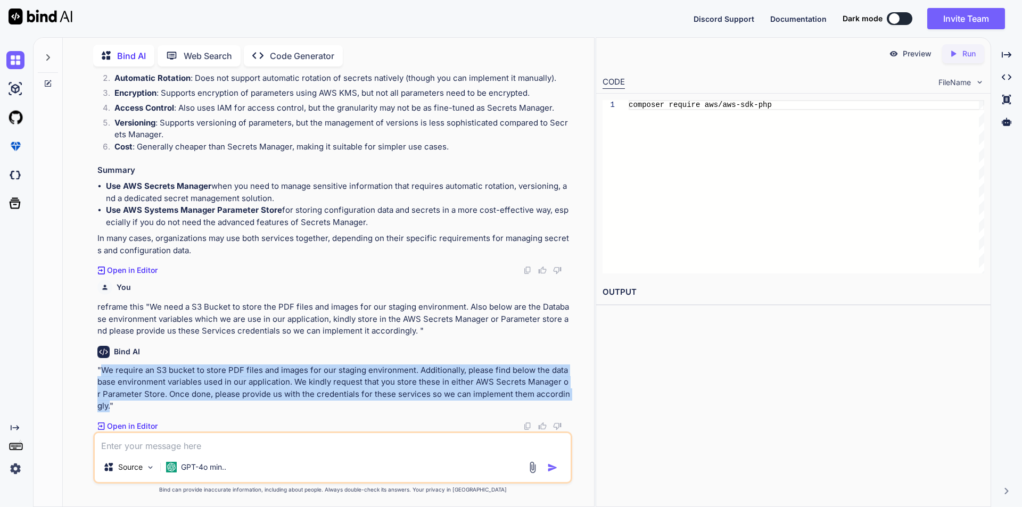
drag, startPoint x: 103, startPoint y: 371, endPoint x: 105, endPoint y: 405, distance: 33.6
click at [105, 405] on p ""We require an S3 bucket to store PDF files and images for our staging environm…" at bounding box center [333, 389] width 473 height 48
copy p "We require an S3 bucket to store PDF files and images for our staging environme…"
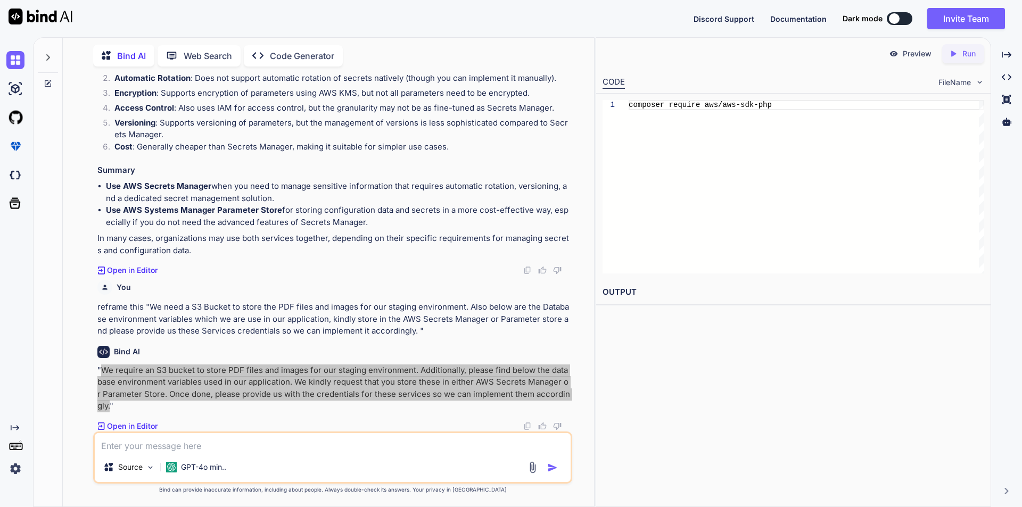
scroll to position [7897, 0]
